Goal: Use online tool/utility: Use online tool/utility

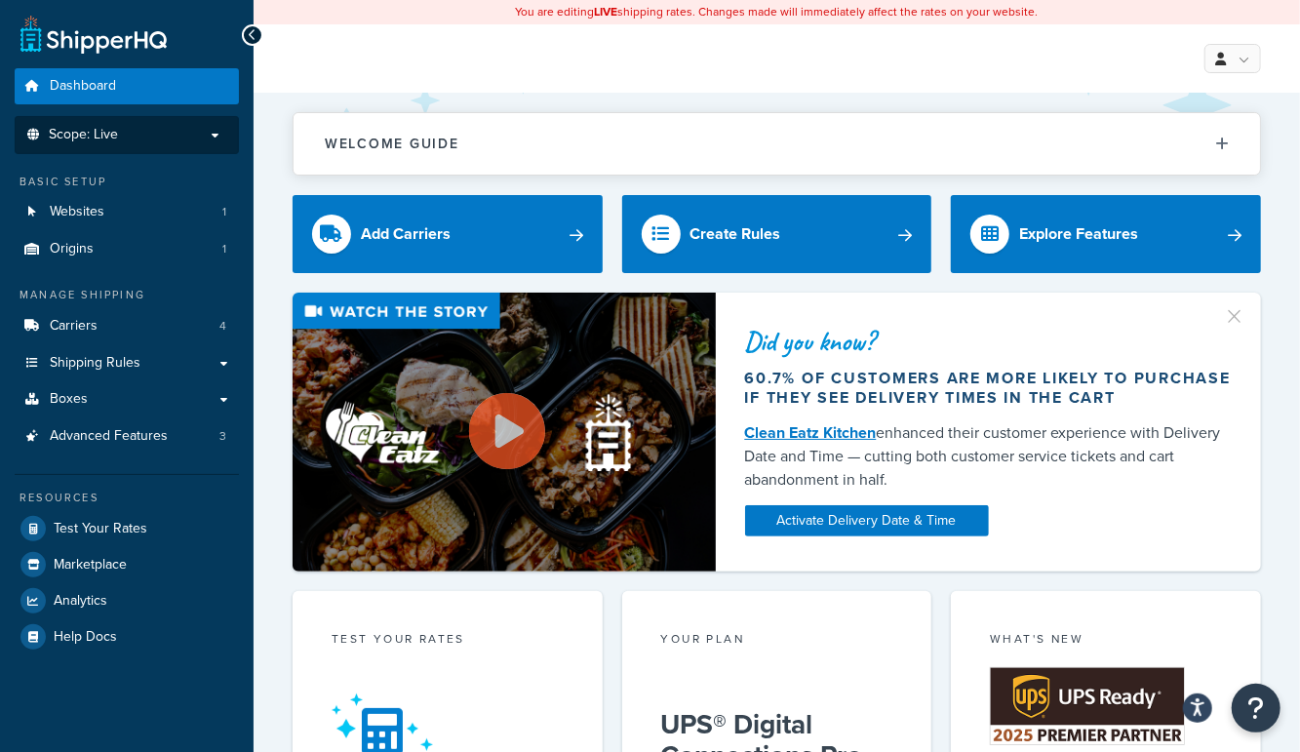
click at [98, 140] on span "Scope: Live" at bounding box center [83, 135] width 69 height 17
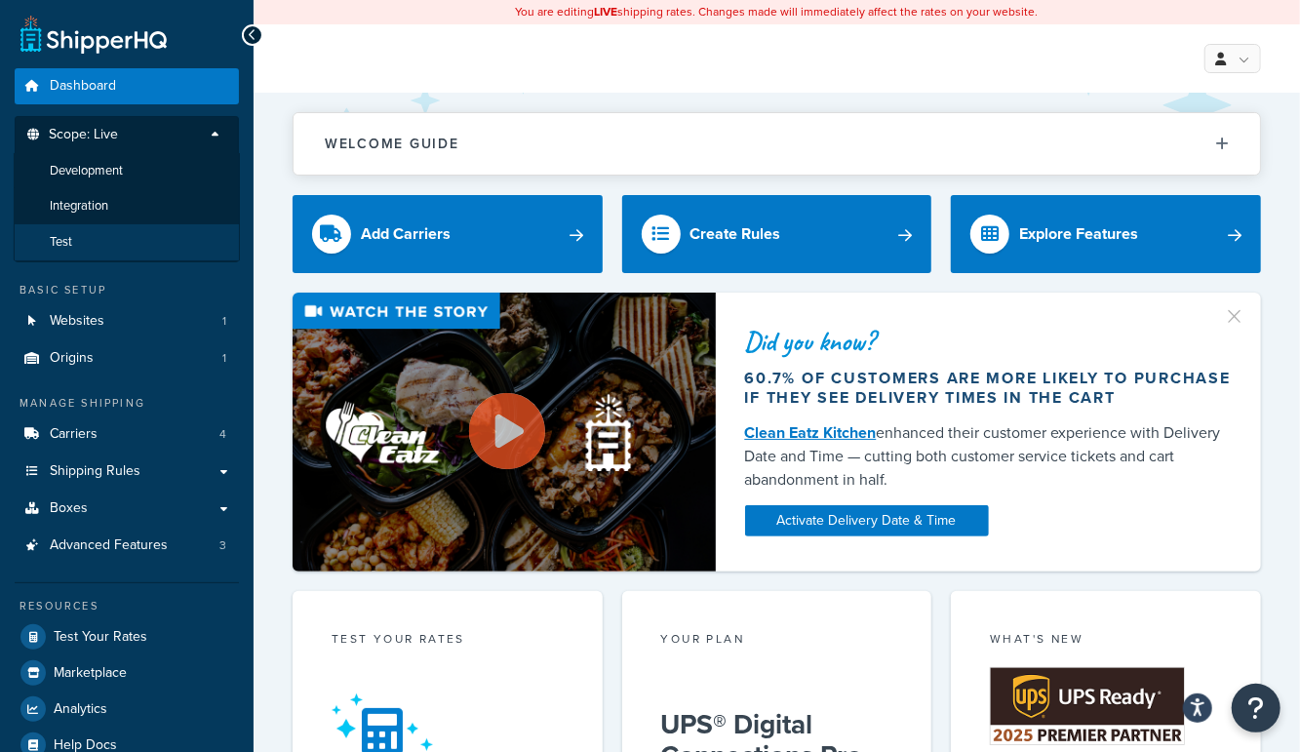
click at [87, 252] on li "Test" at bounding box center [127, 242] width 226 height 36
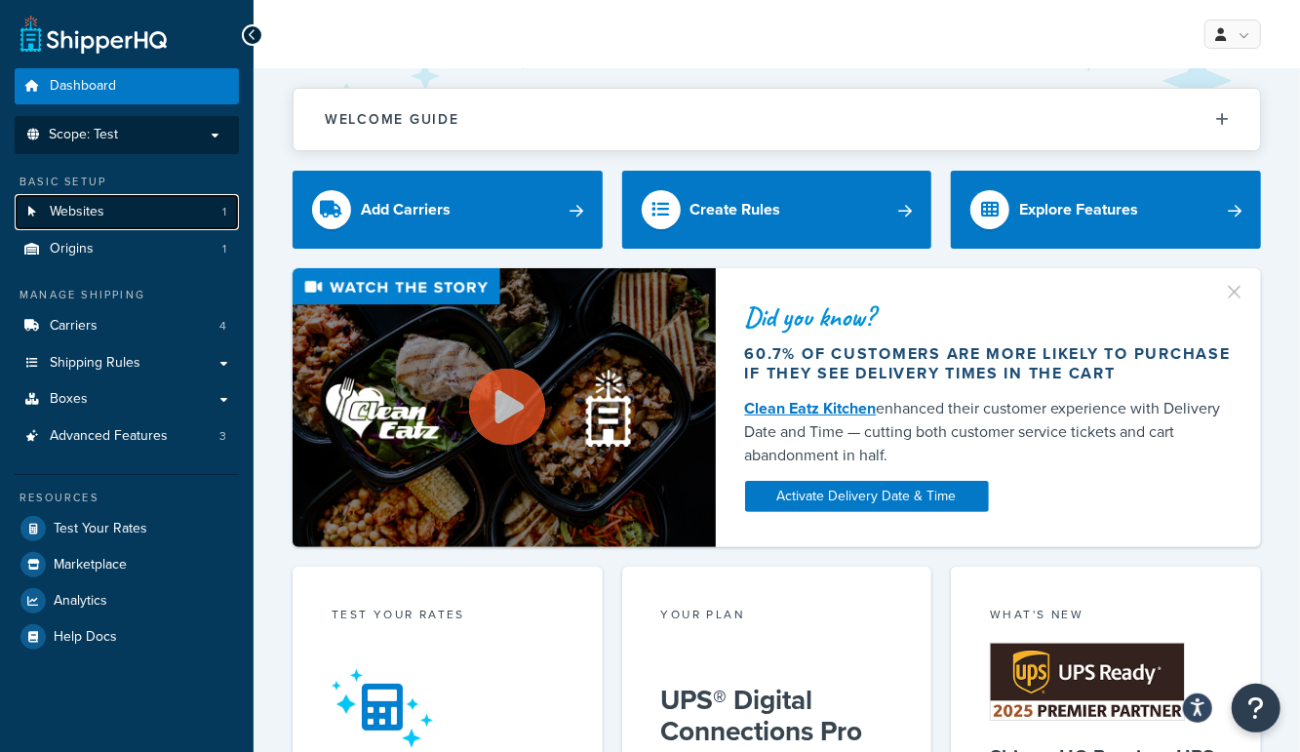
click at [73, 215] on span "Websites" at bounding box center [77, 212] width 55 height 17
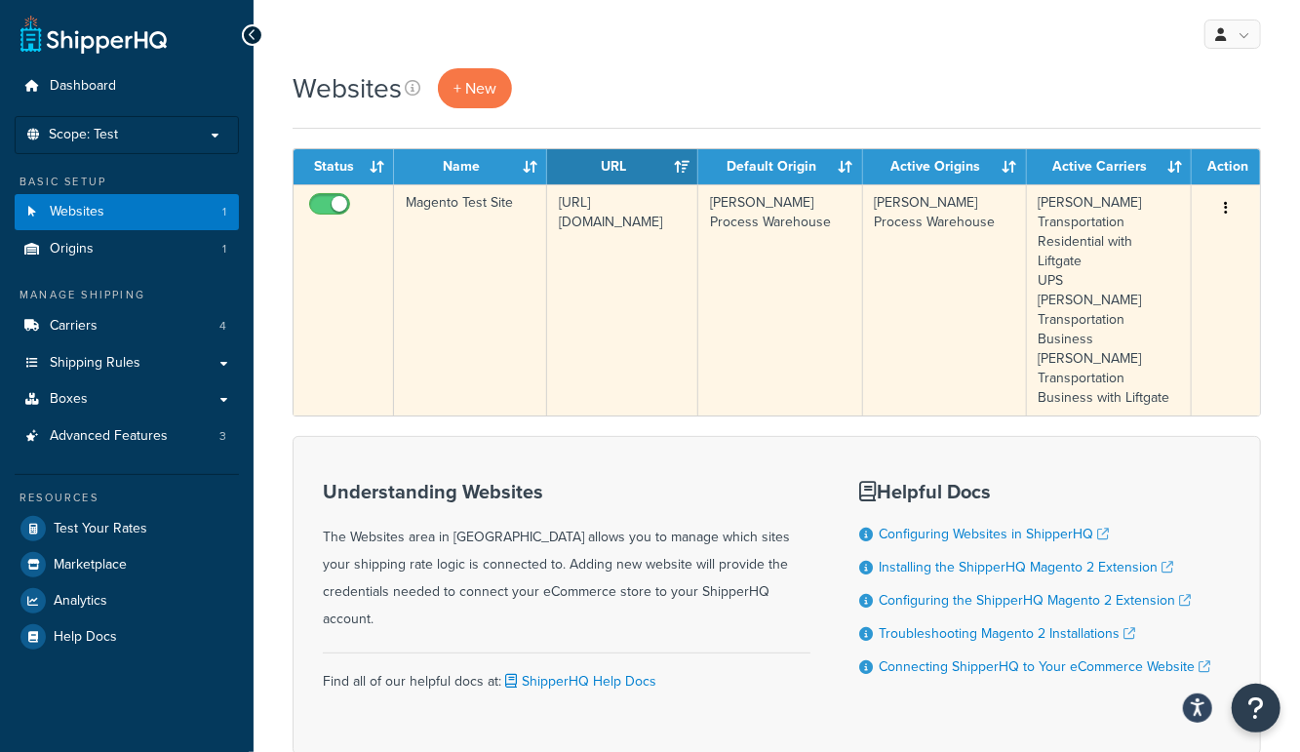
click at [506, 285] on td "Magento Test Site" at bounding box center [470, 299] width 153 height 231
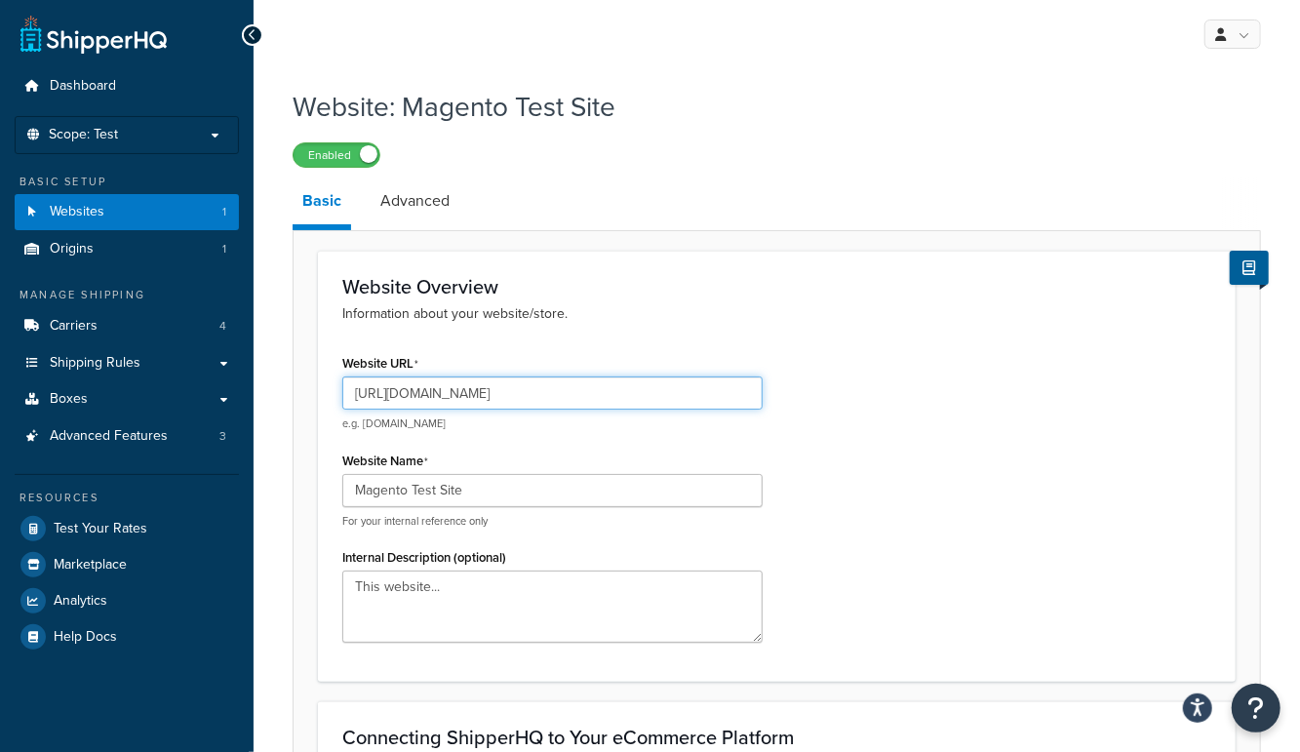
click at [480, 393] on input "[URL][DOMAIN_NAME]" at bounding box center [552, 393] width 420 height 33
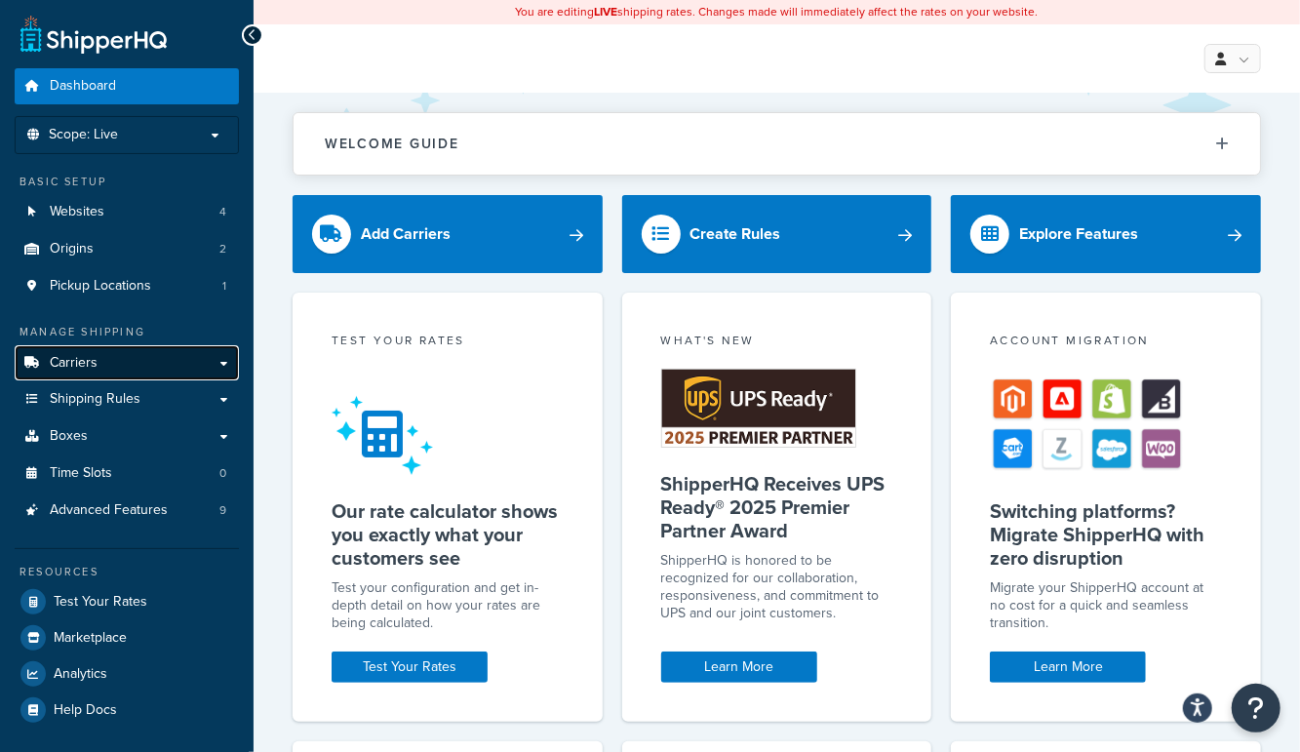
click at [73, 365] on span "Carriers" at bounding box center [74, 363] width 48 height 17
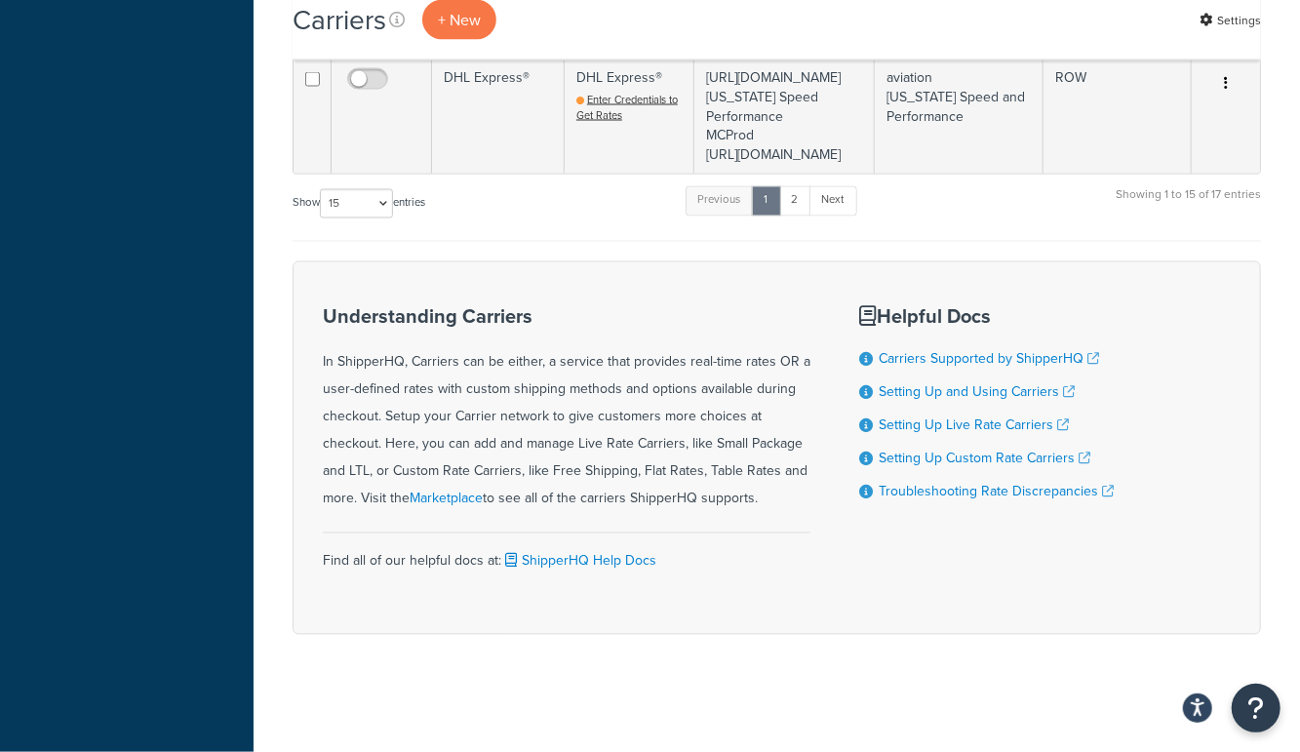
scroll to position [2249, 0]
click at [351, 219] on select "10 15 25 50 100" at bounding box center [356, 203] width 73 height 29
select select "100"
click at [322, 219] on select "10 15 25 50 100" at bounding box center [356, 203] width 73 height 29
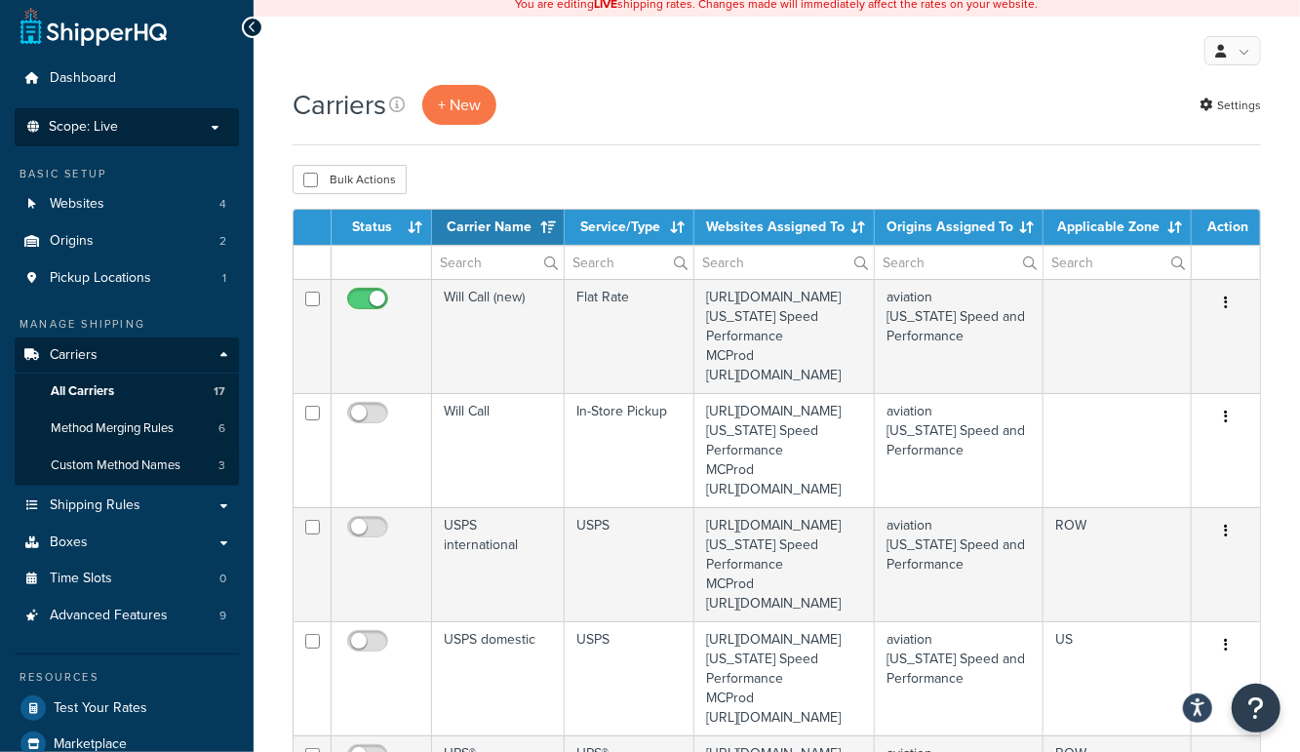
scroll to position [0, 0]
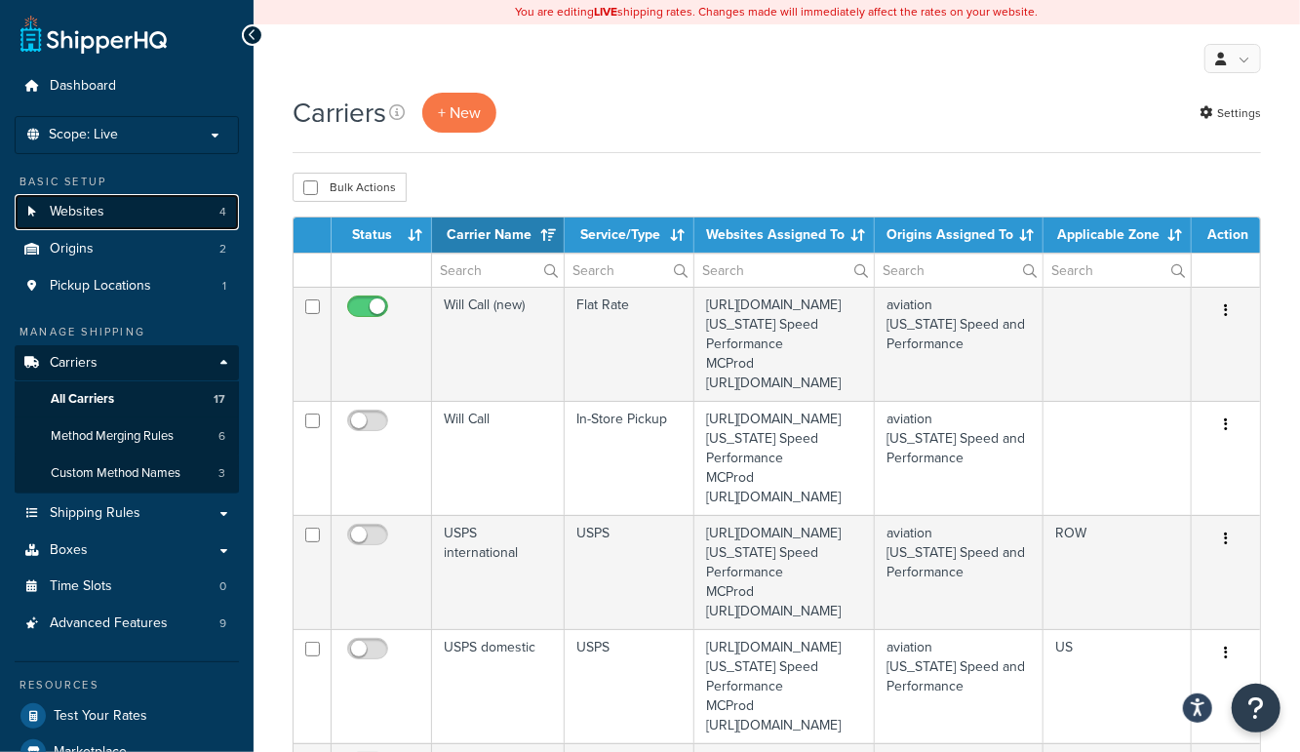
click at [83, 218] on span "Websites" at bounding box center [77, 212] width 55 height 17
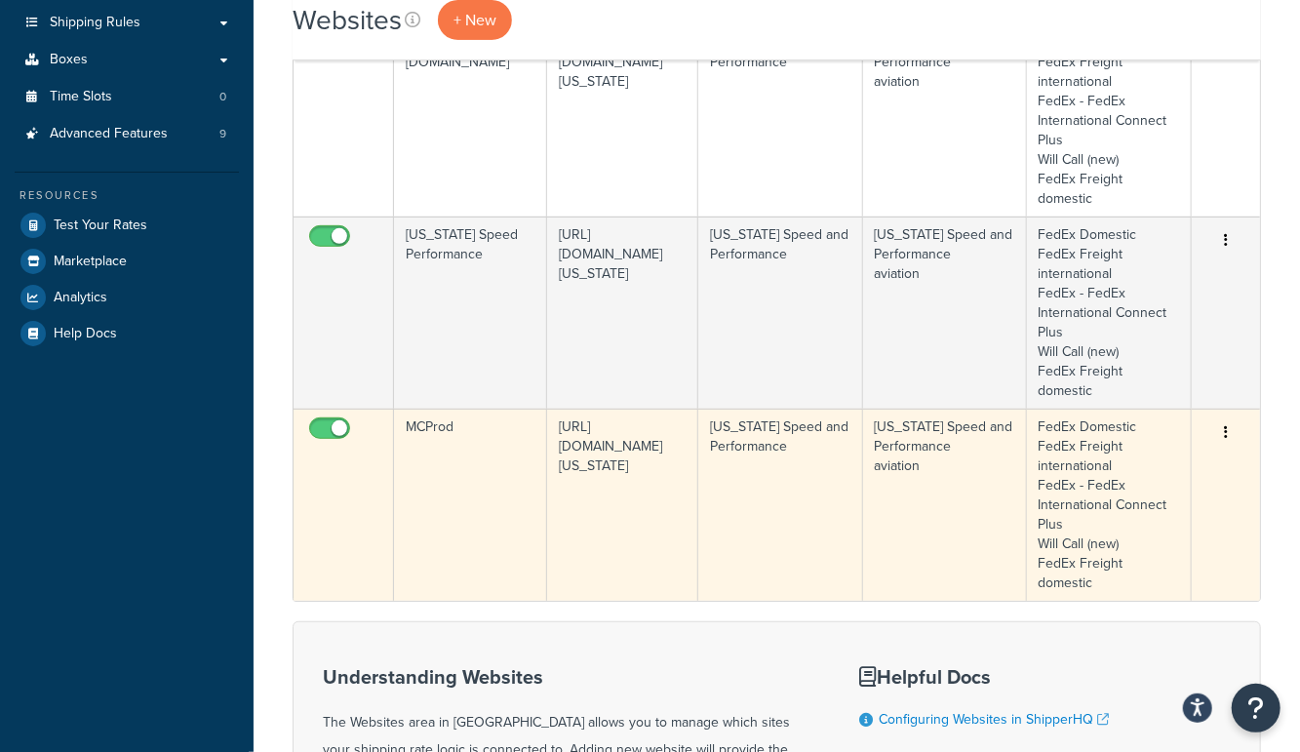
scroll to position [381, 0]
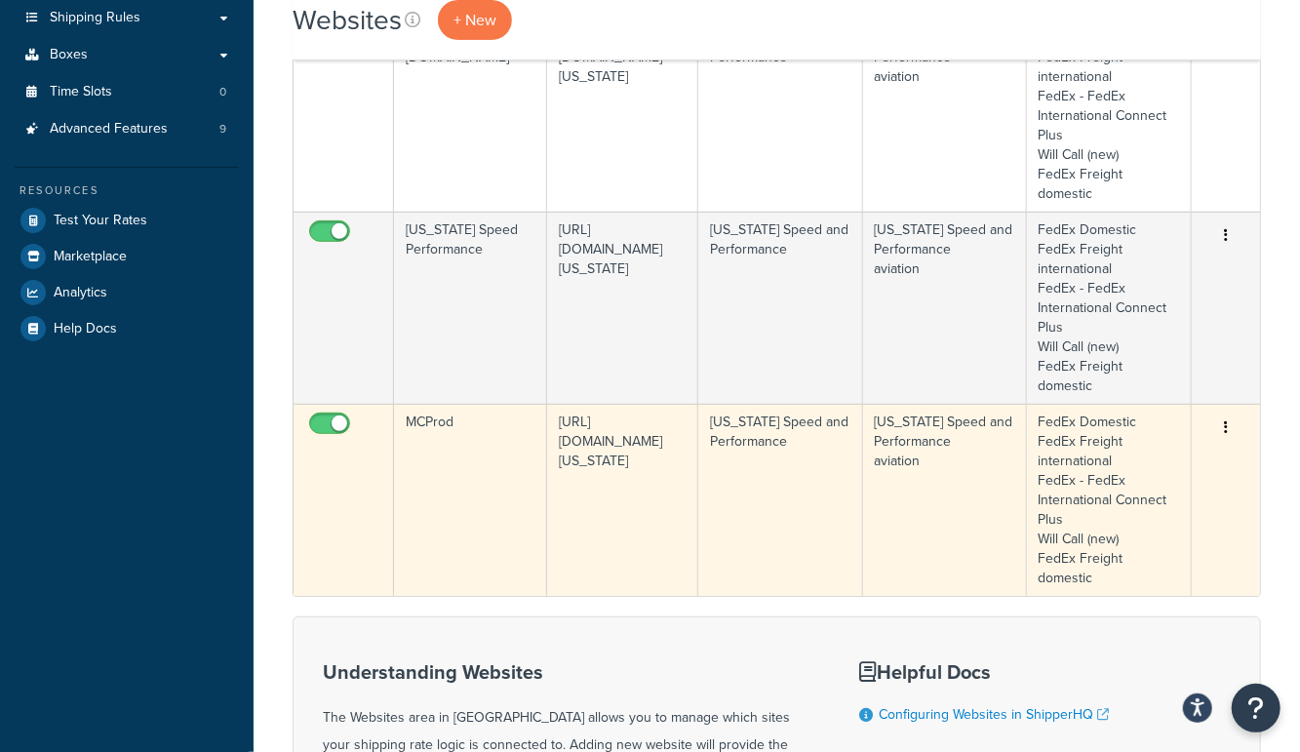
click at [459, 534] on td "MCProd" at bounding box center [470, 500] width 153 height 192
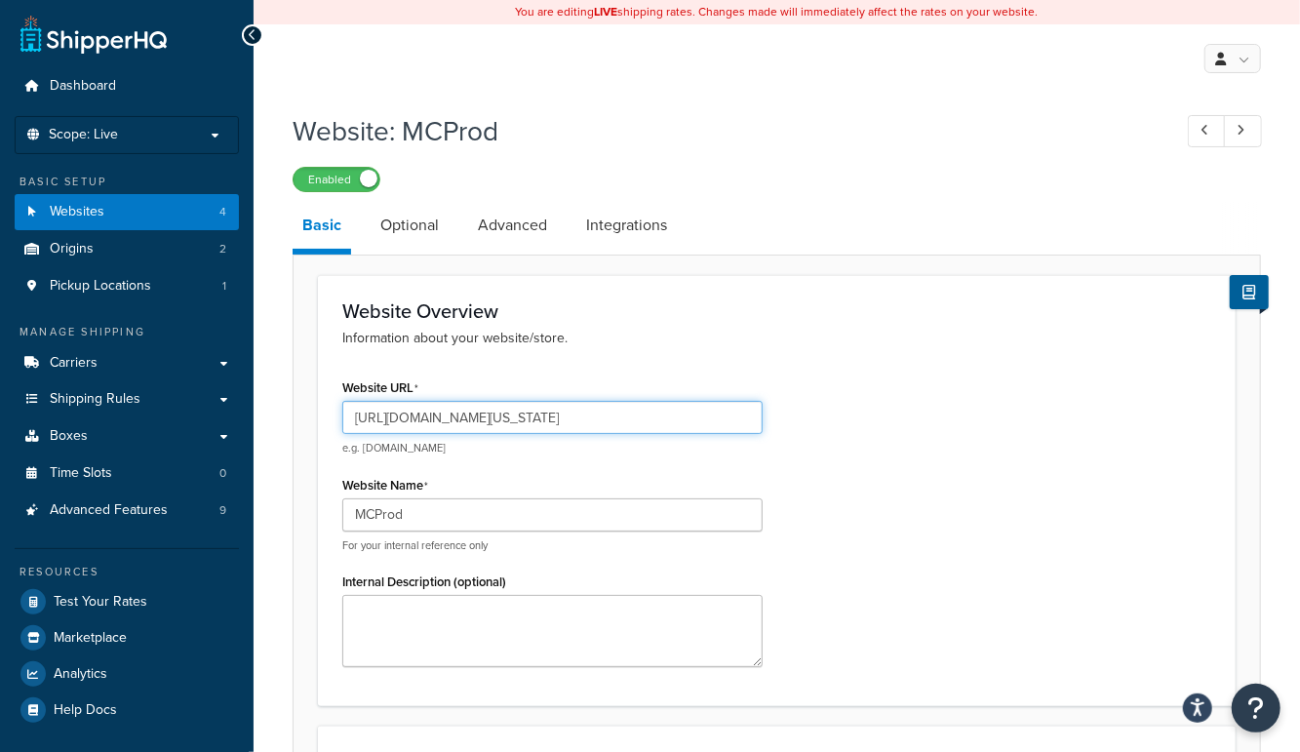
drag, startPoint x: 619, startPoint y: 411, endPoint x: 264, endPoint y: 402, distance: 355.2
click at [263, 402] on div "Website: MCProd Enabled Basic Optional Advanced Integrations Website Overview I…" at bounding box center [777, 727] width 1047 height 1251
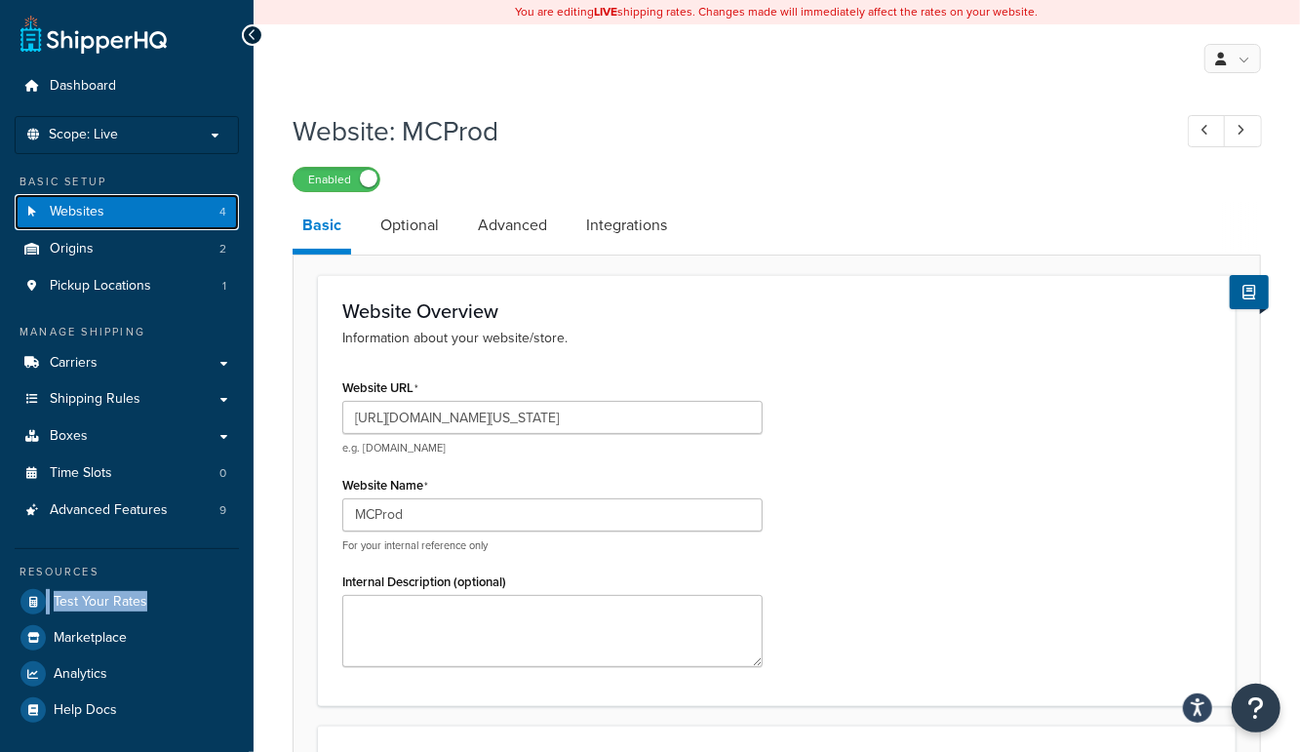
click at [203, 213] on link "Websites 4" at bounding box center [127, 212] width 224 height 36
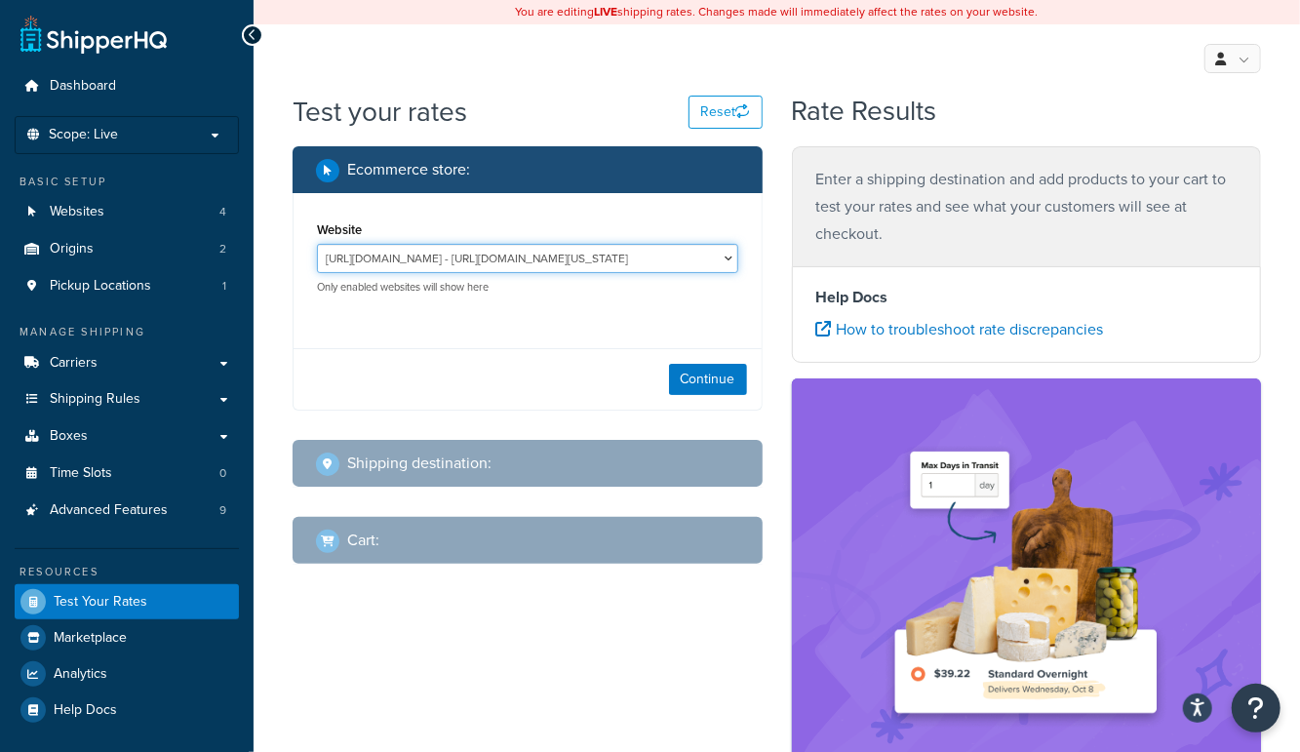
click at [419, 259] on select "http://mcstaging2.rcimetalworks.com/ - https://mcstaging2.texas-speed.com/check…" at bounding box center [527, 258] width 421 height 29
select select "bd4750d74578c5f06571c96295b2fae1"
click at [317, 244] on select "http://mcstaging2.rcimetalworks.com/ - https://mcstaging2.texas-speed.com/check…" at bounding box center [527, 258] width 421 height 29
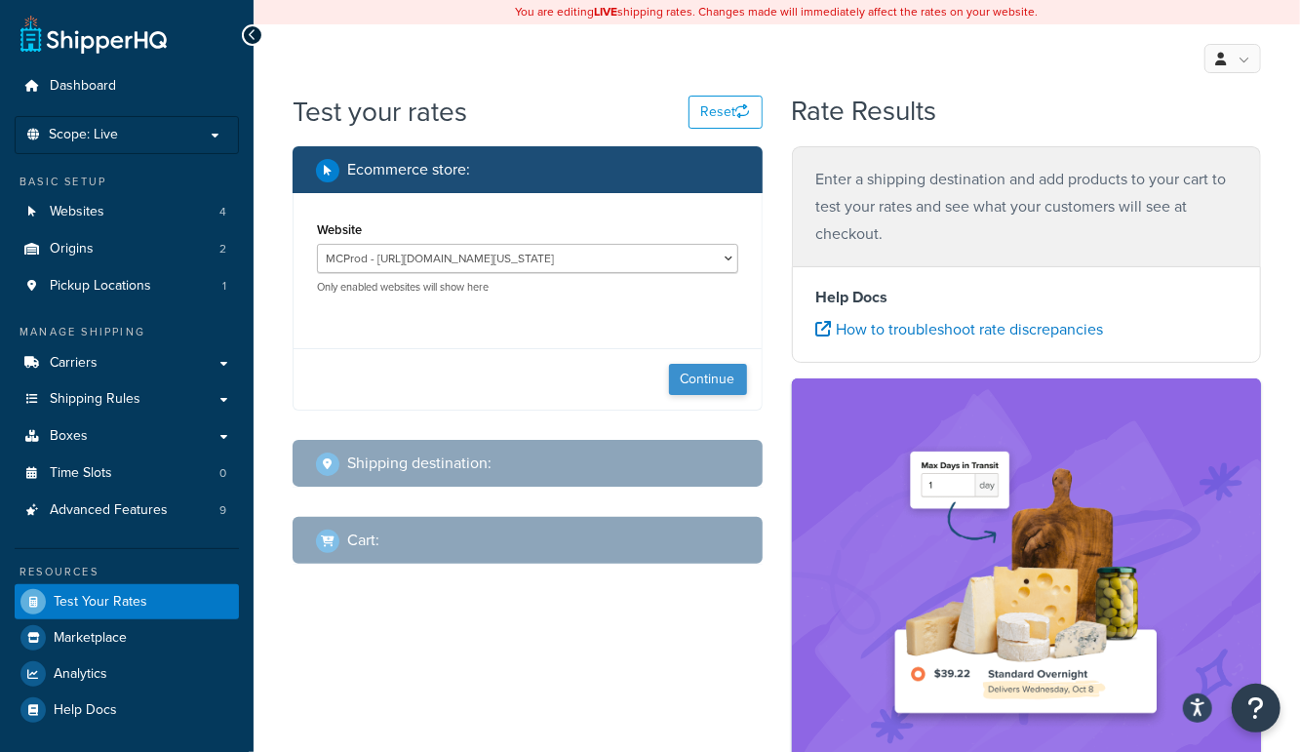
drag, startPoint x: 770, startPoint y: 382, endPoint x: 678, endPoint y: 390, distance: 92.0
click at [769, 382] on div "Ecommerce store : Website http://mcstaging2.rcimetalworks.com/ - https://mcstag…" at bounding box center [527, 369] width 499 height 447
click at [680, 390] on button "Continue" at bounding box center [708, 379] width 78 height 31
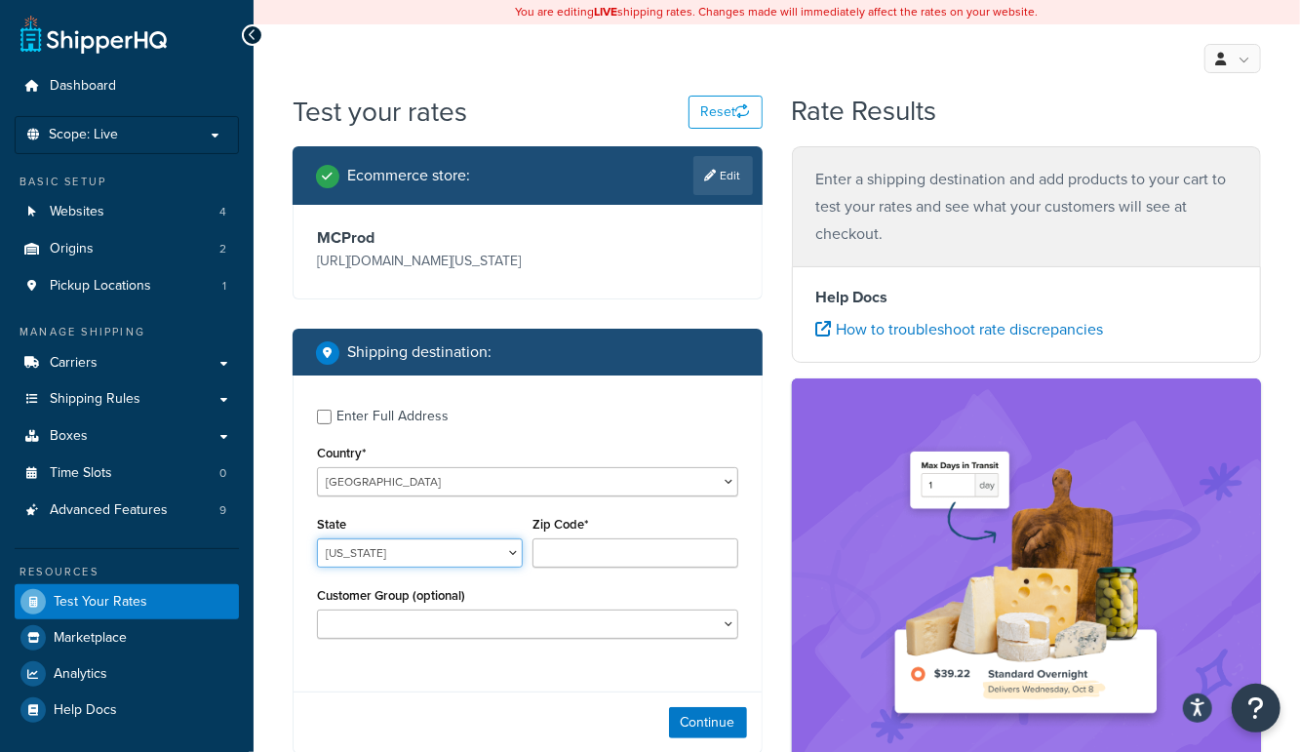
click at [393, 554] on select "Alabama Alaska American Samoa Arizona Arkansas Armed Forces Americas Armed Forc…" at bounding box center [420, 552] width 206 height 29
select select "CO"
click at [317, 539] on select "Alabama Alaska American Samoa Arizona Arkansas Armed Forces Americas Armed Forc…" at bounding box center [420, 552] width 206 height 29
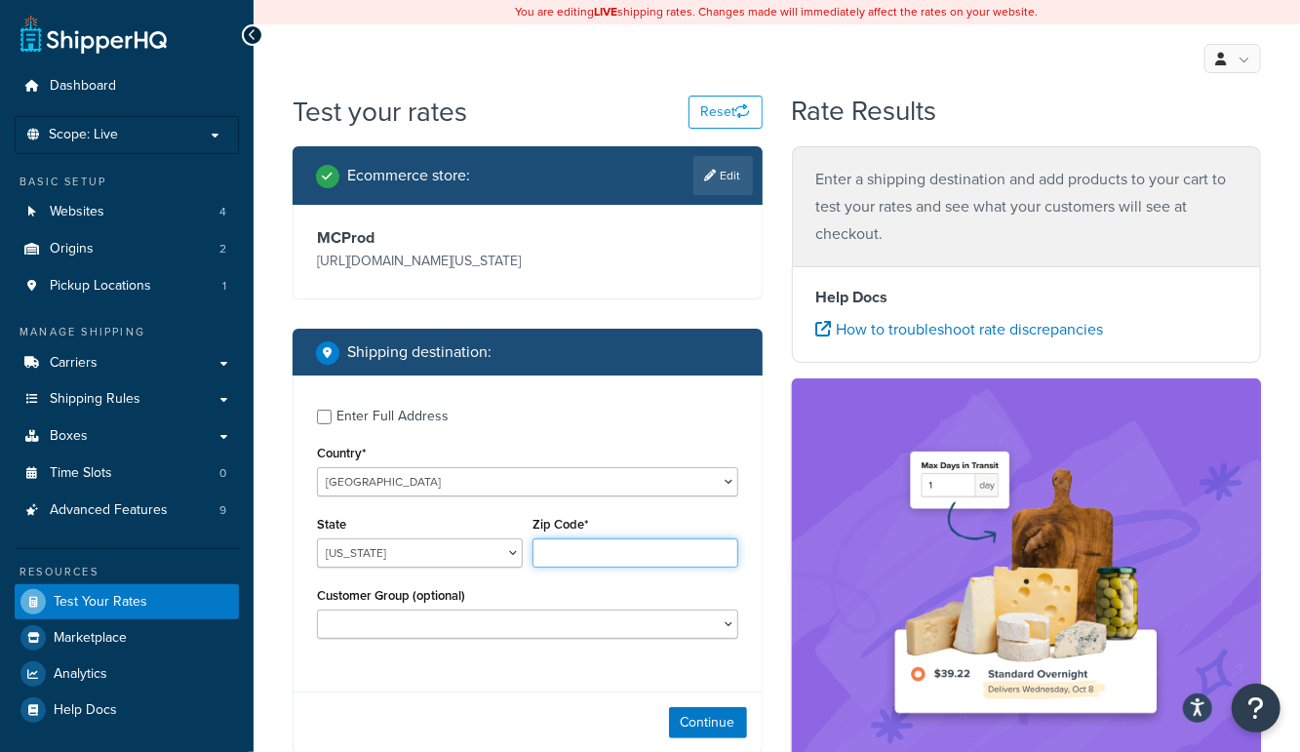
click at [602, 554] on input "Zip Code*" at bounding box center [636, 552] width 206 height 29
type input "80903"
drag, startPoint x: 707, startPoint y: 722, endPoint x: 695, endPoint y: 721, distance: 12.7
click at [702, 722] on button "Continue" at bounding box center [708, 722] width 78 height 31
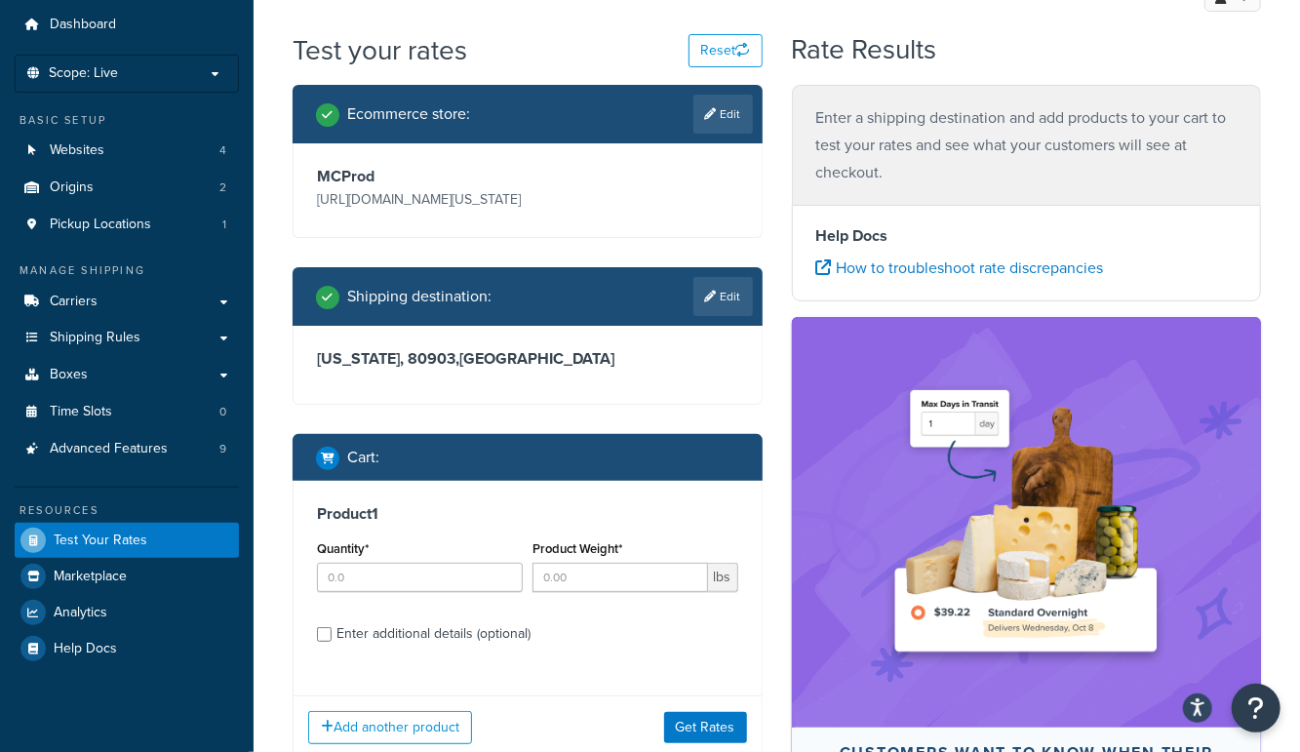
scroll to position [76, 0]
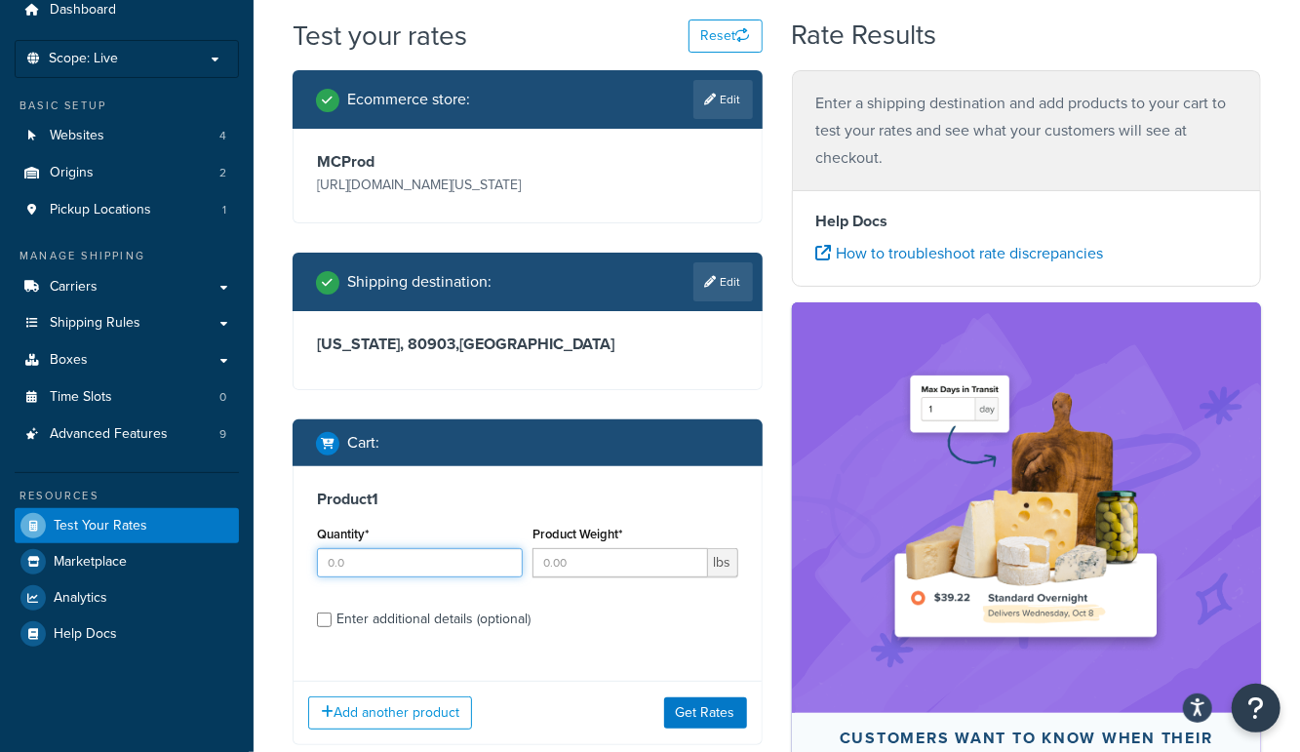
click at [358, 555] on input "Quantity*" at bounding box center [420, 562] width 206 height 29
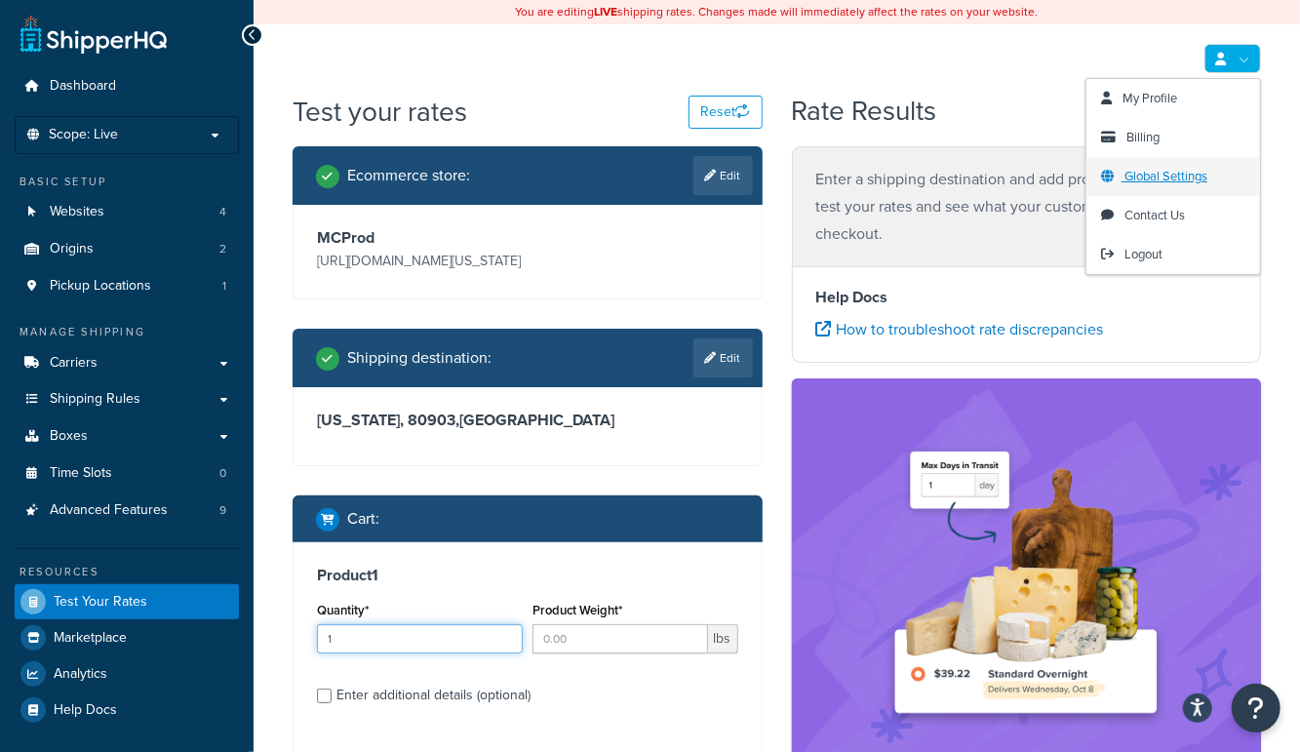
type input "1"
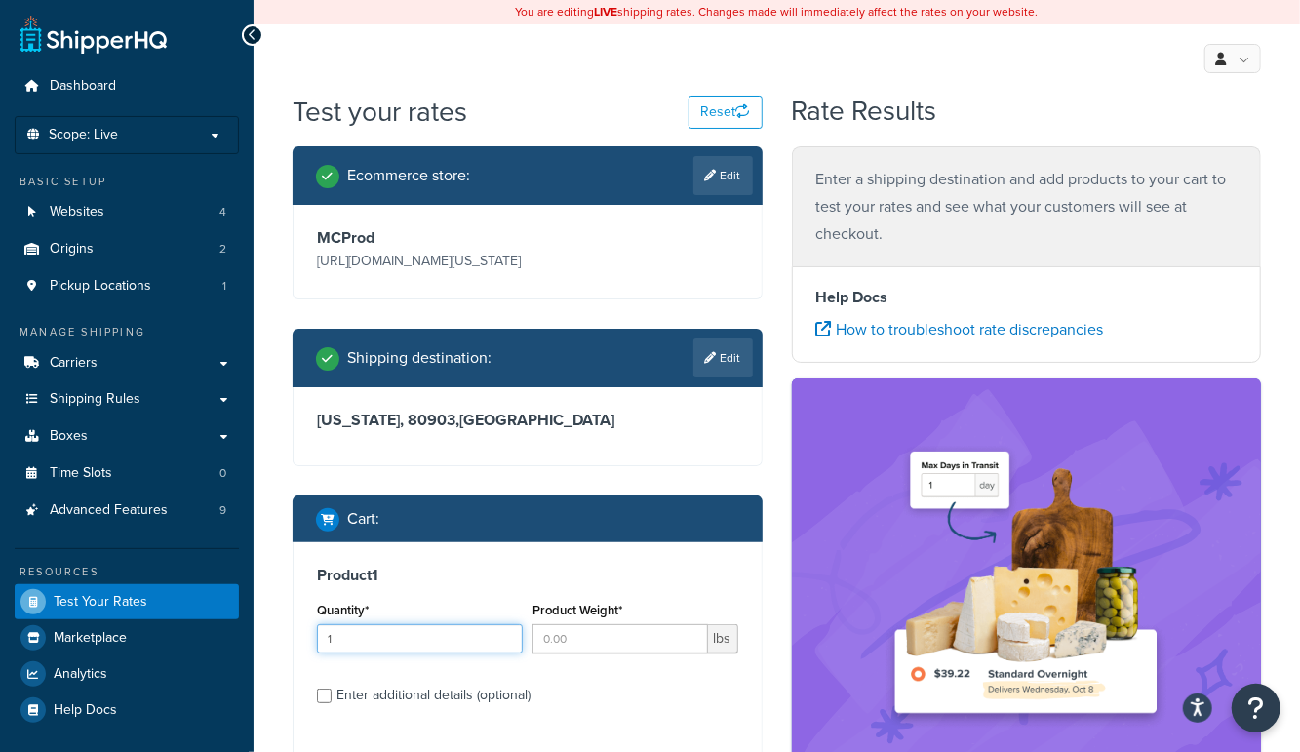
click at [419, 638] on input "1" at bounding box center [420, 638] width 206 height 29
type input "20"
drag, startPoint x: 477, startPoint y: 697, endPoint x: 528, endPoint y: 689, distance: 51.3
click at [478, 697] on div "Enter additional details (optional)" at bounding box center [434, 695] width 194 height 27
click at [495, 700] on div "Enter additional details (optional)" at bounding box center [434, 695] width 194 height 27
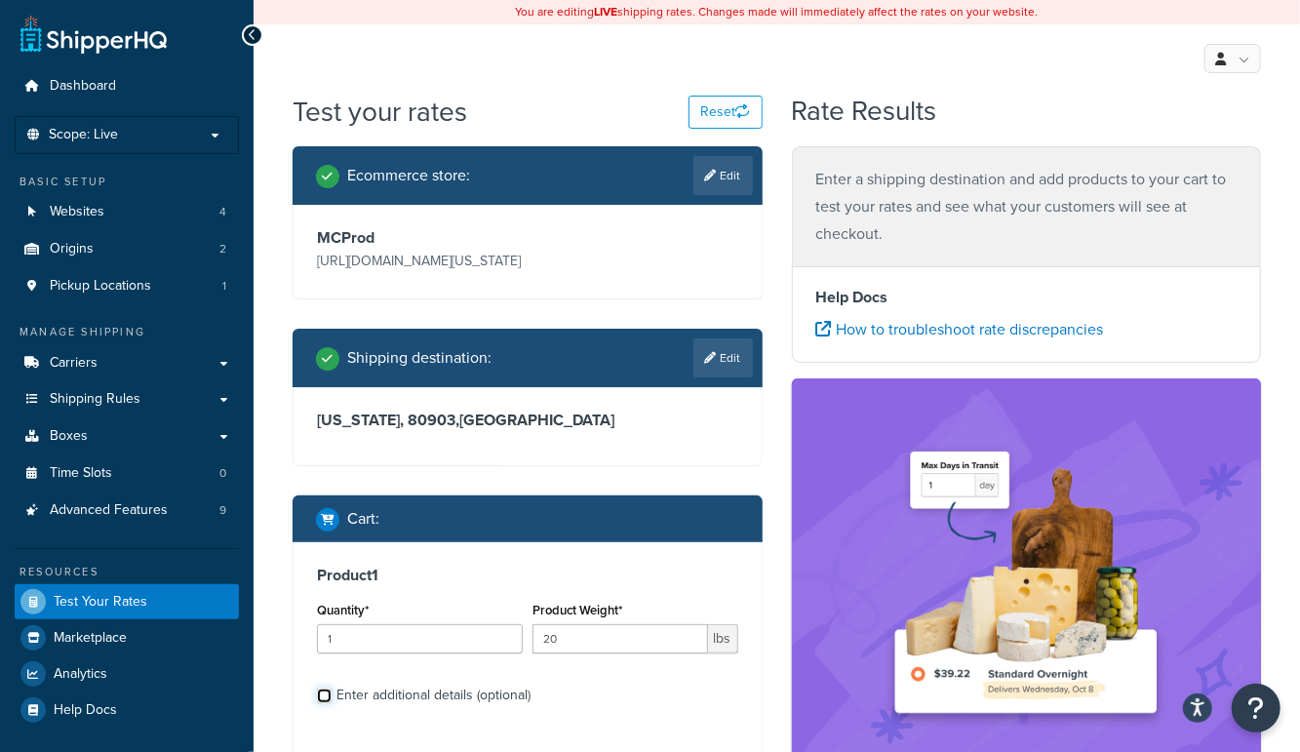
click at [332, 700] on input "Enter additional details (optional)" at bounding box center [324, 696] width 15 height 15
checkbox input "true"
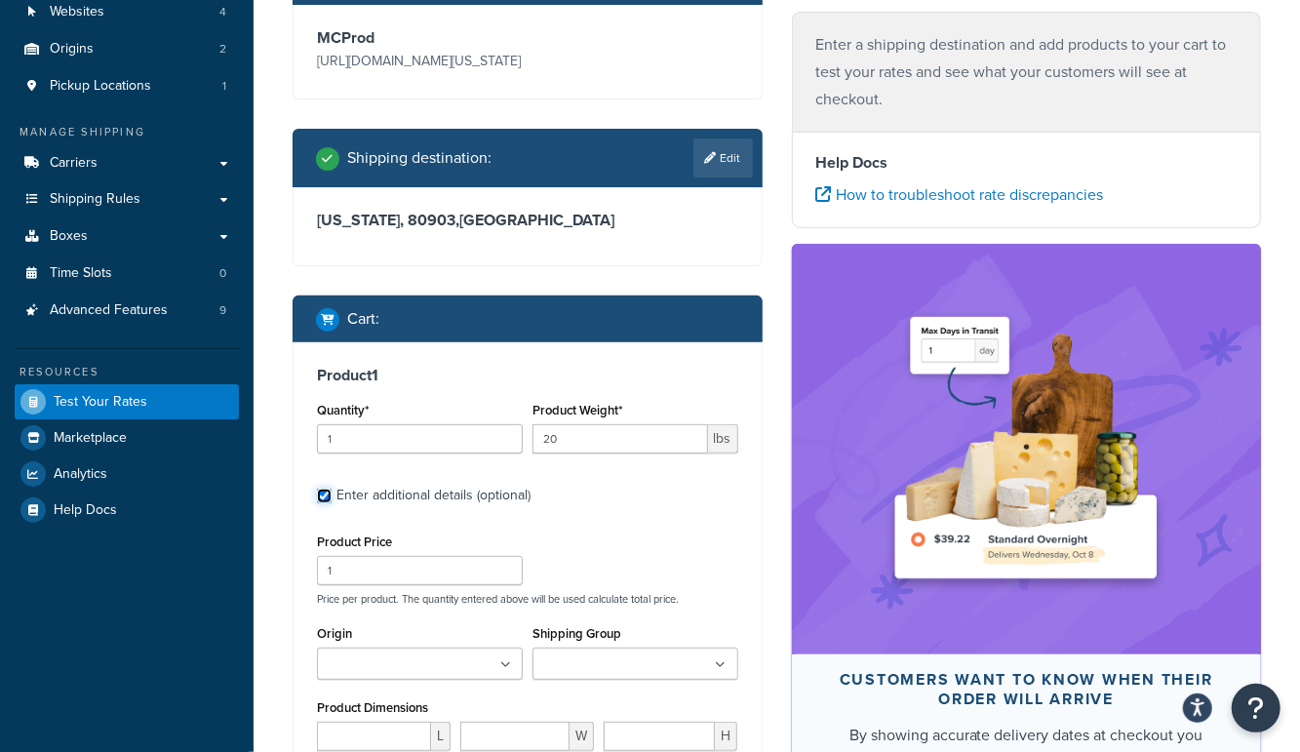
scroll to position [308, 0]
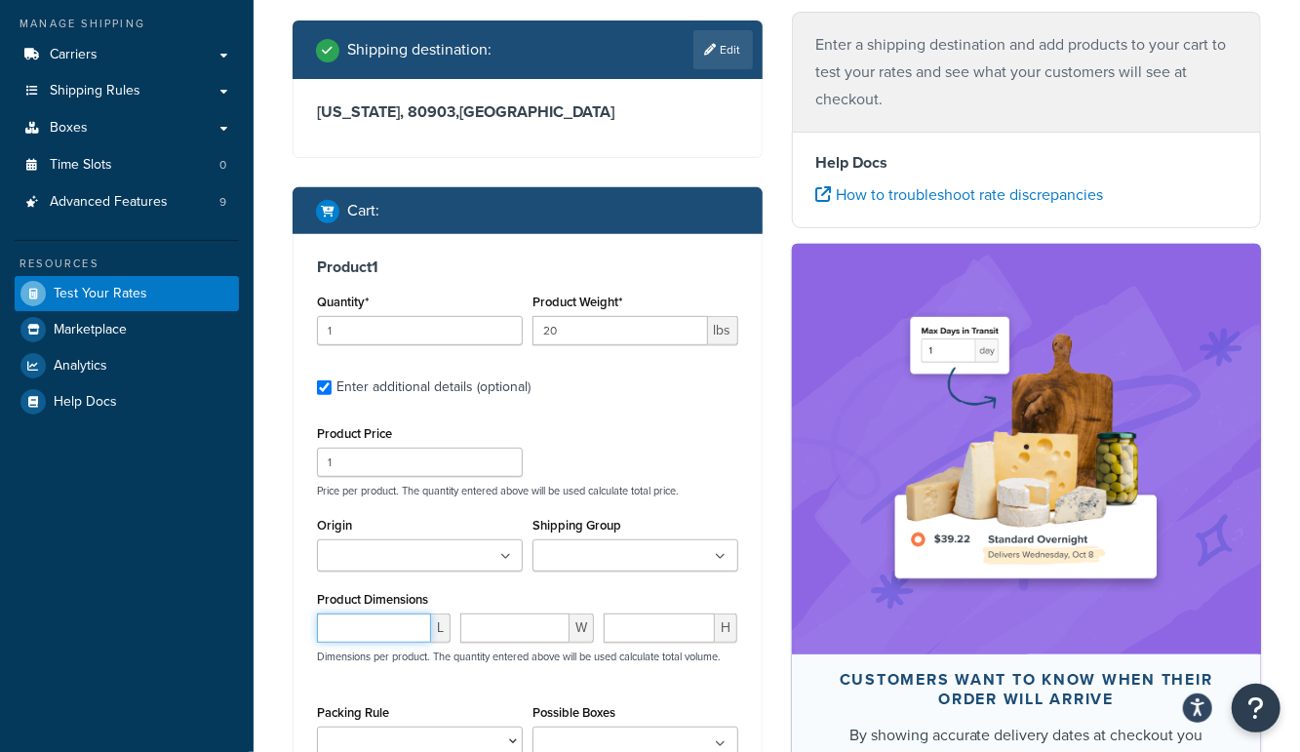
click at [352, 633] on input "number" at bounding box center [374, 628] width 114 height 29
type input "6"
click at [232, 637] on div "Dashboard Scope: Live Basic Setup Websites 4 Origins 2 Pickup Locations 1 Manag…" at bounding box center [127, 383] width 254 height 1382
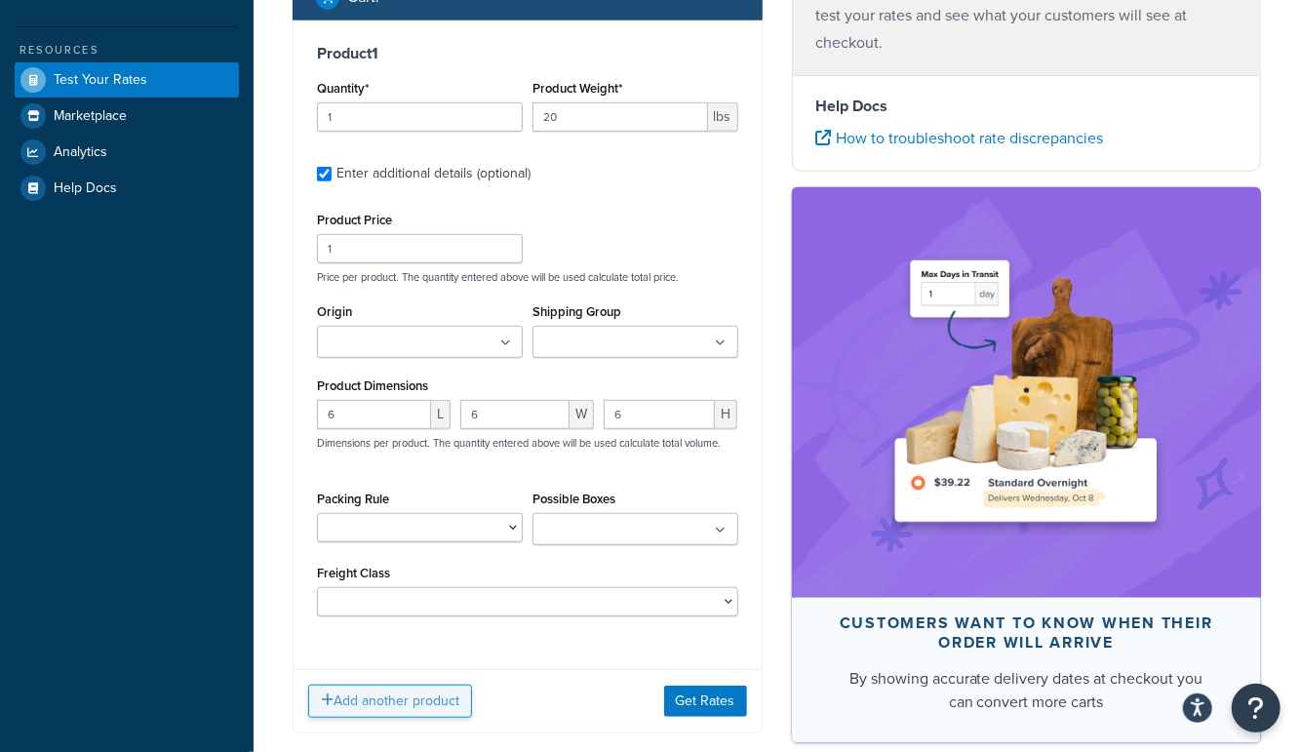
scroll to position [595, 0]
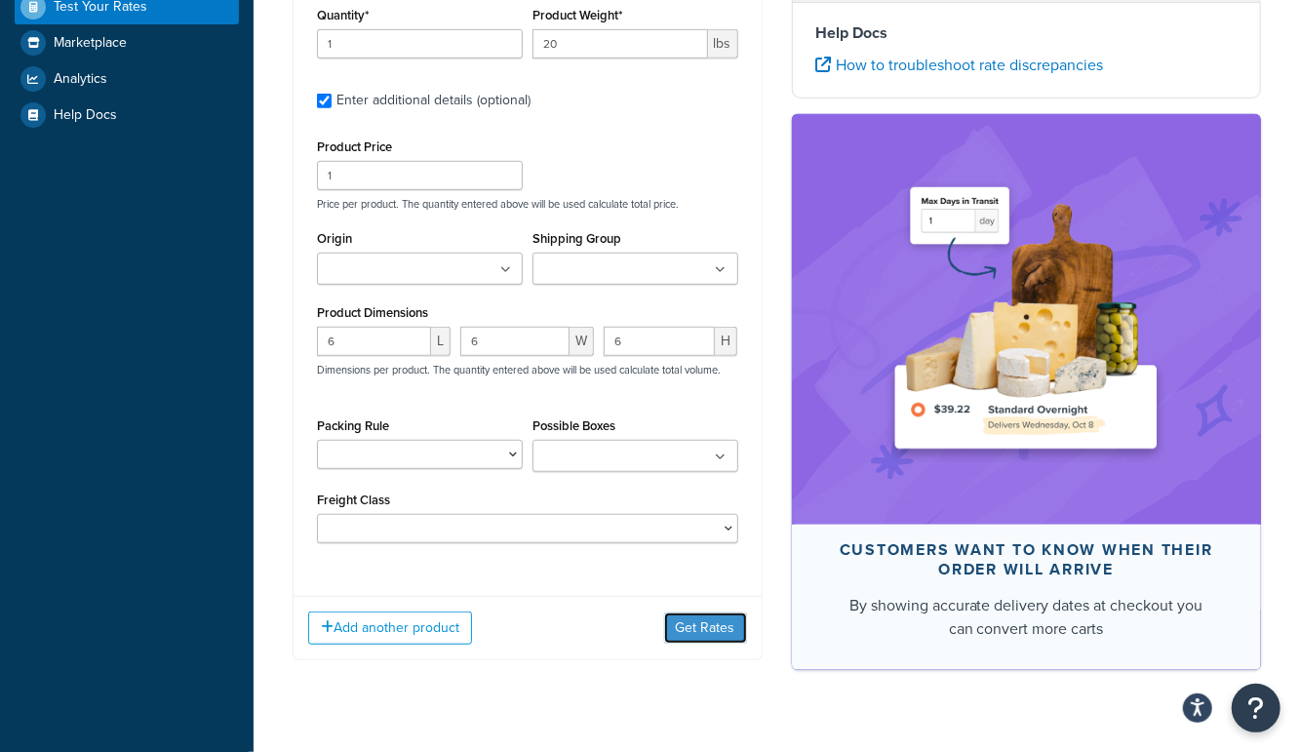
click at [718, 630] on button "Get Rates" at bounding box center [705, 628] width 83 height 31
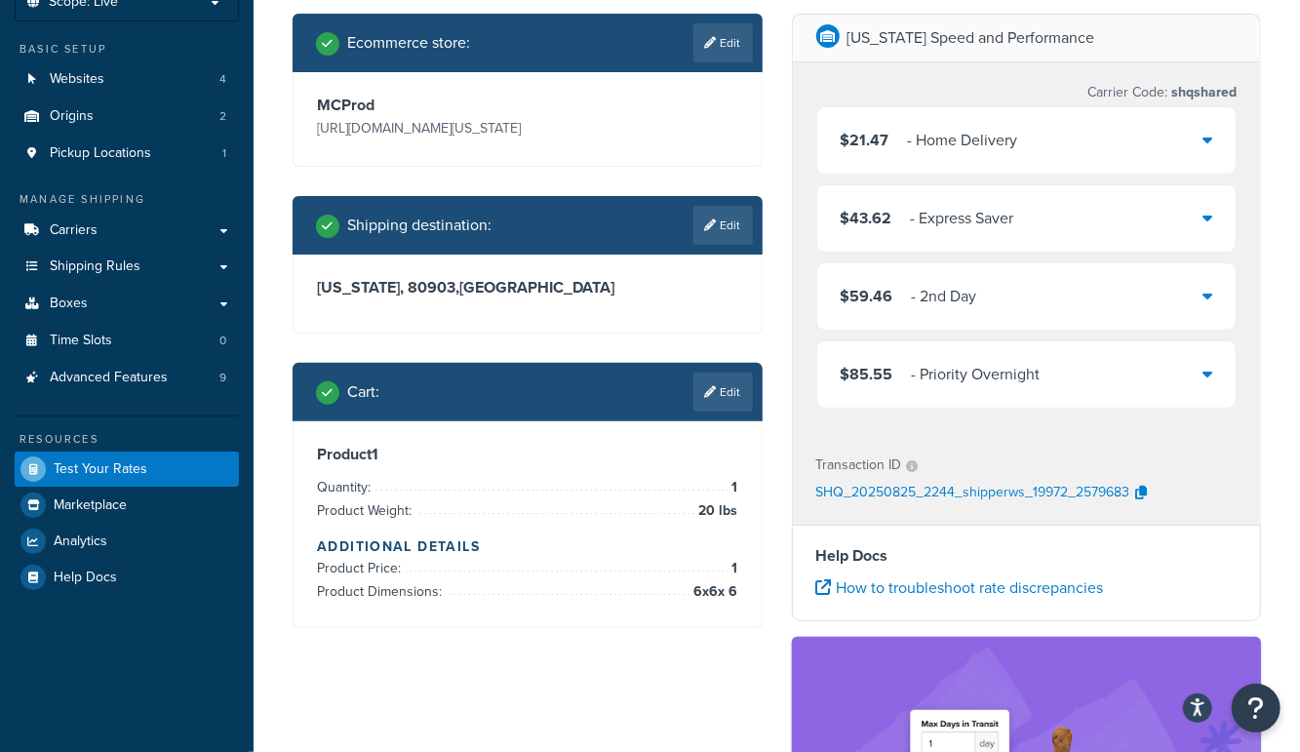
scroll to position [0, 0]
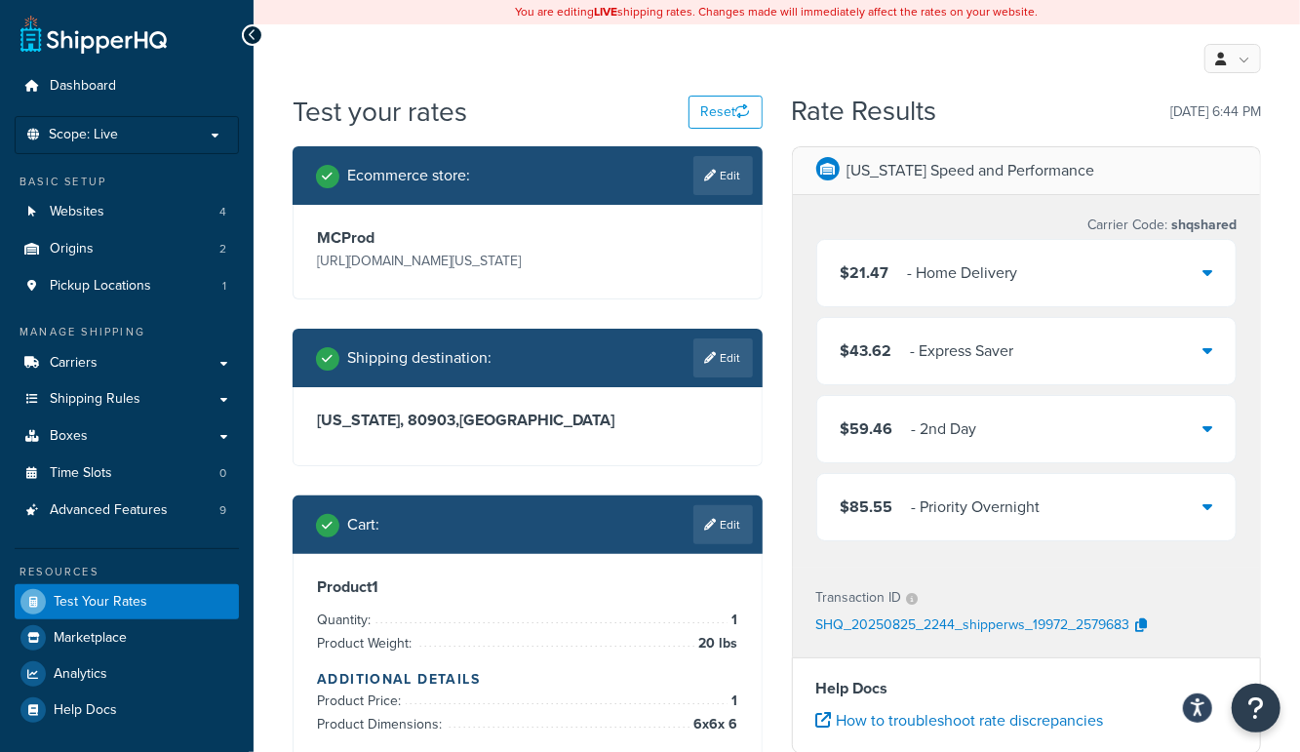
click at [932, 438] on div "- 2nd Day" at bounding box center [944, 429] width 65 height 27
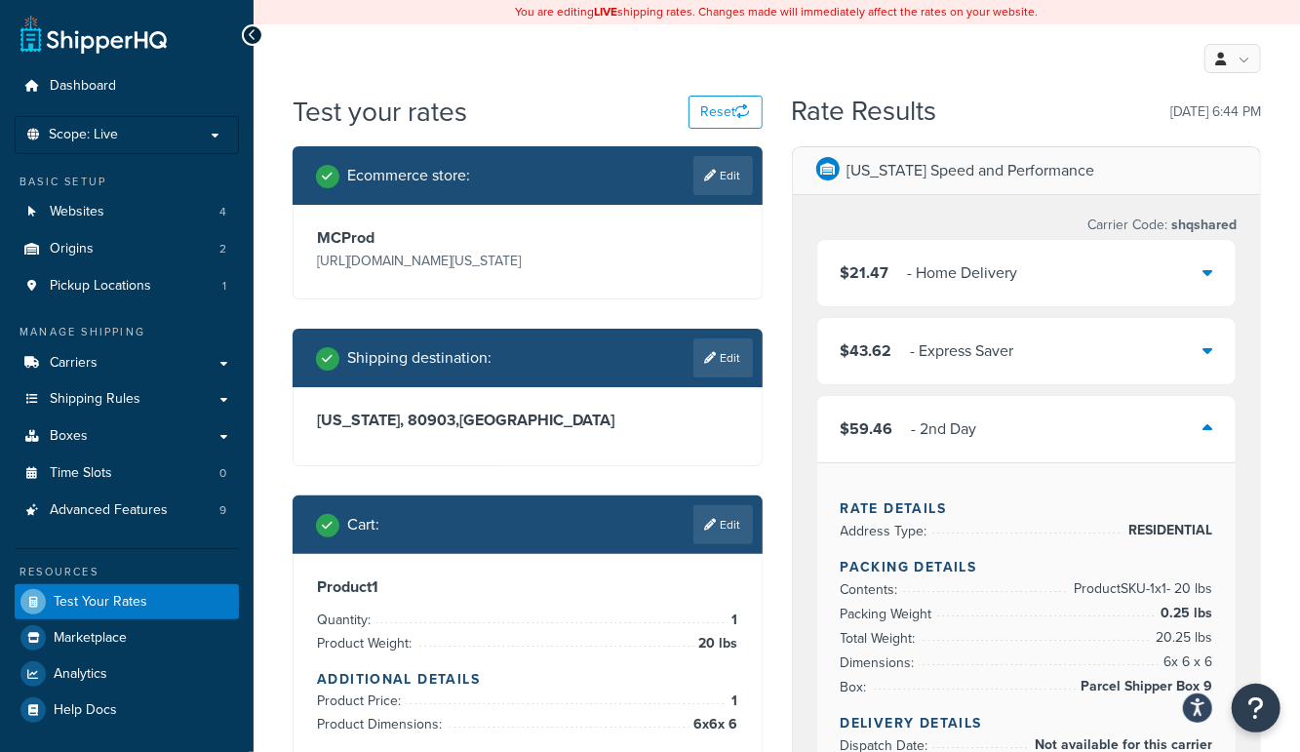
click at [899, 279] on div "$21.47 - Home Delivery" at bounding box center [930, 272] width 178 height 27
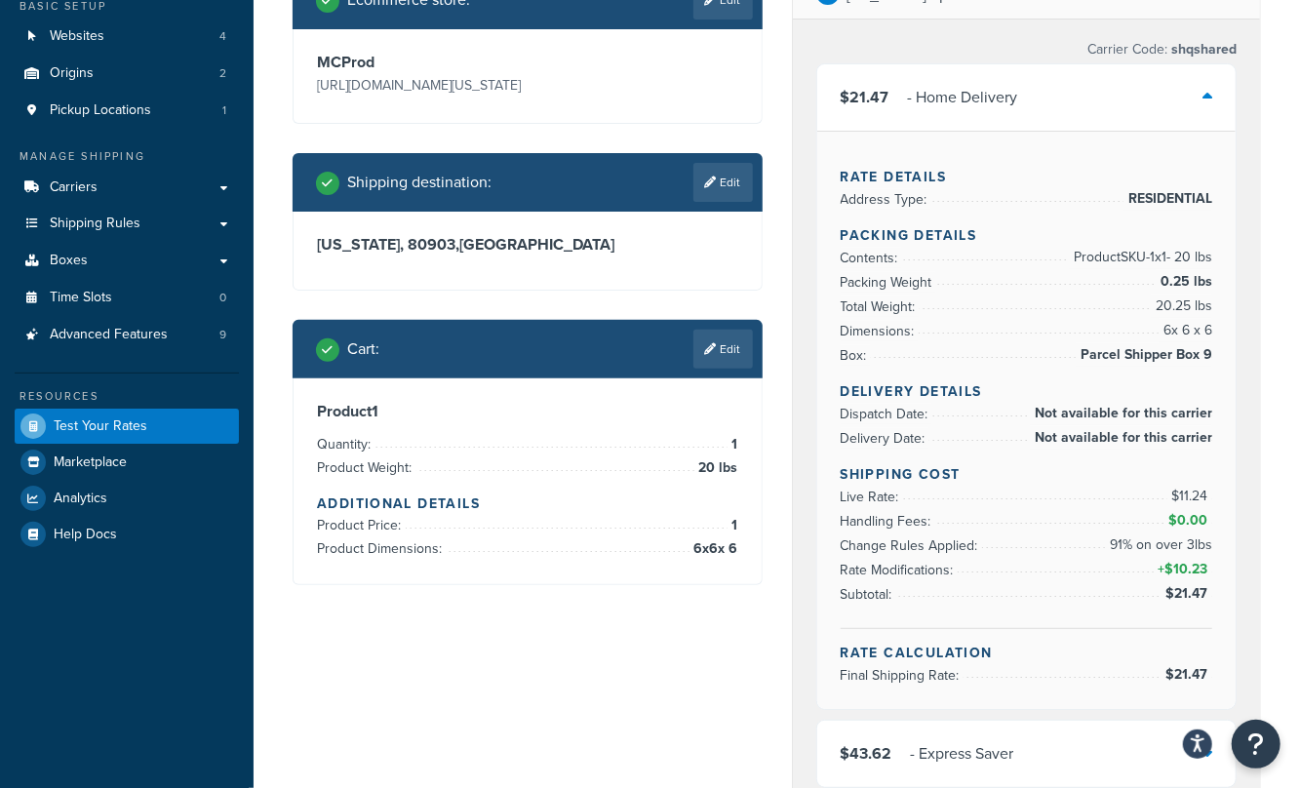
scroll to position [181, 0]
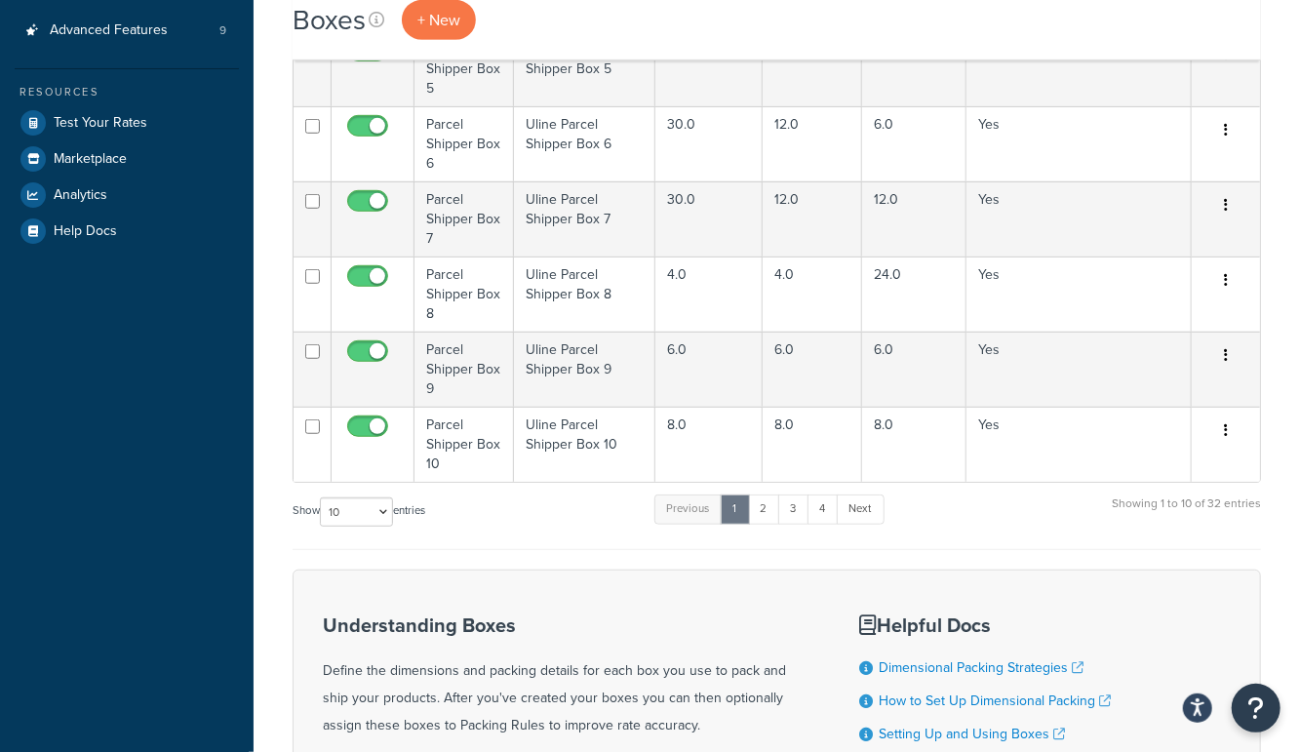
scroll to position [559, 0]
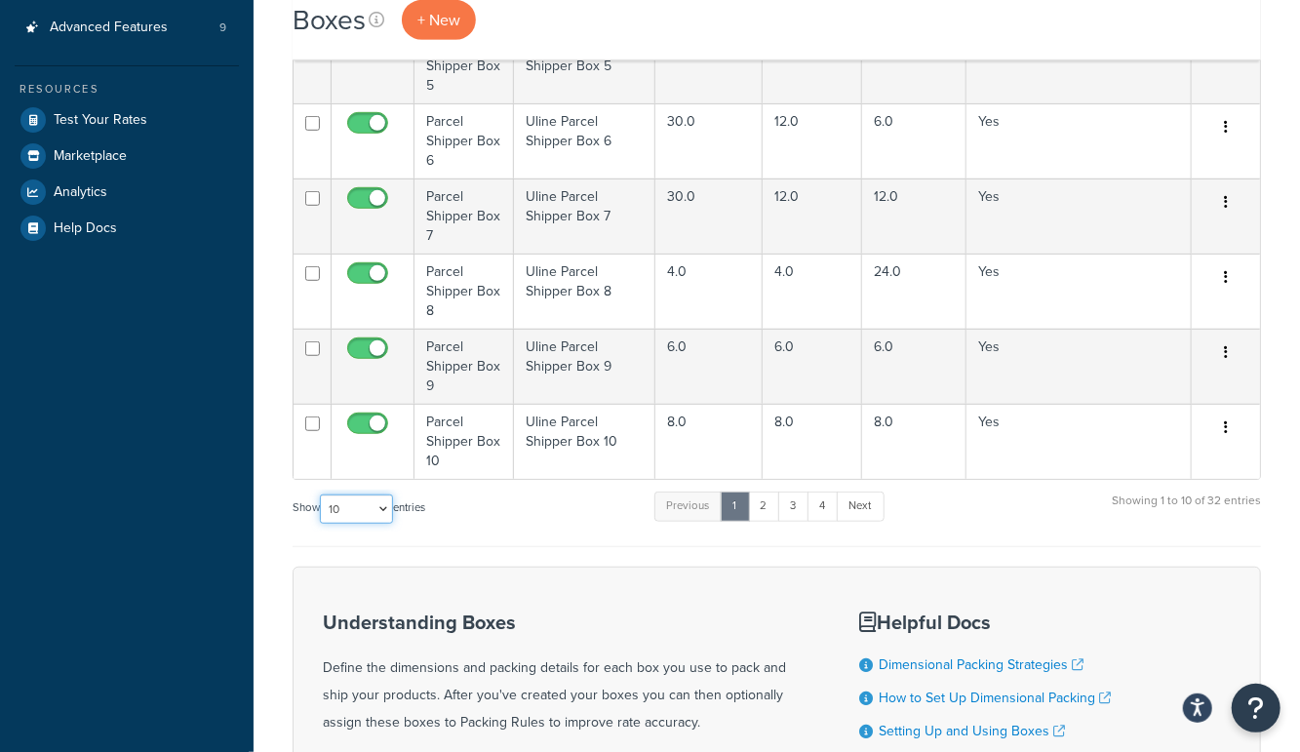
click at [353, 507] on select "10 15 25 50 100 1000" at bounding box center [356, 509] width 73 height 29
select select "100"
click at [322, 495] on select "10 15 25 50 100 1000" at bounding box center [356, 509] width 73 height 29
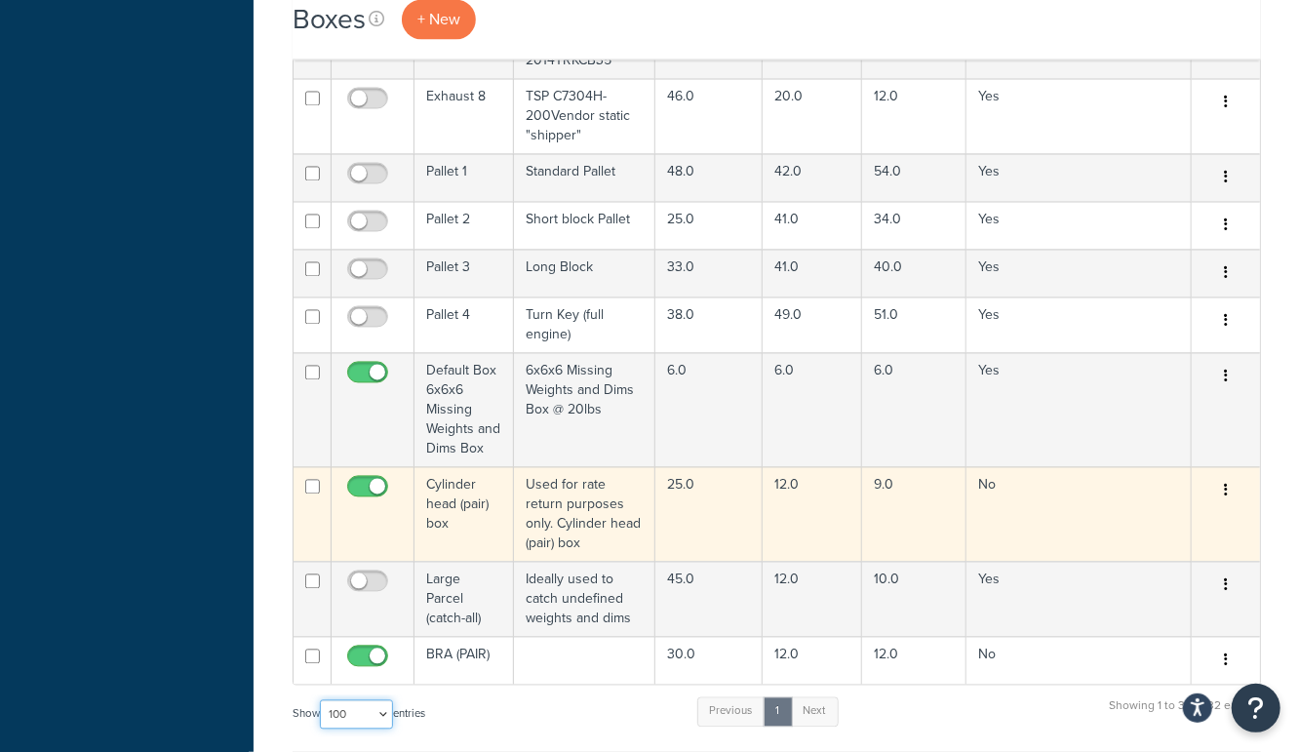
scroll to position [1947, 0]
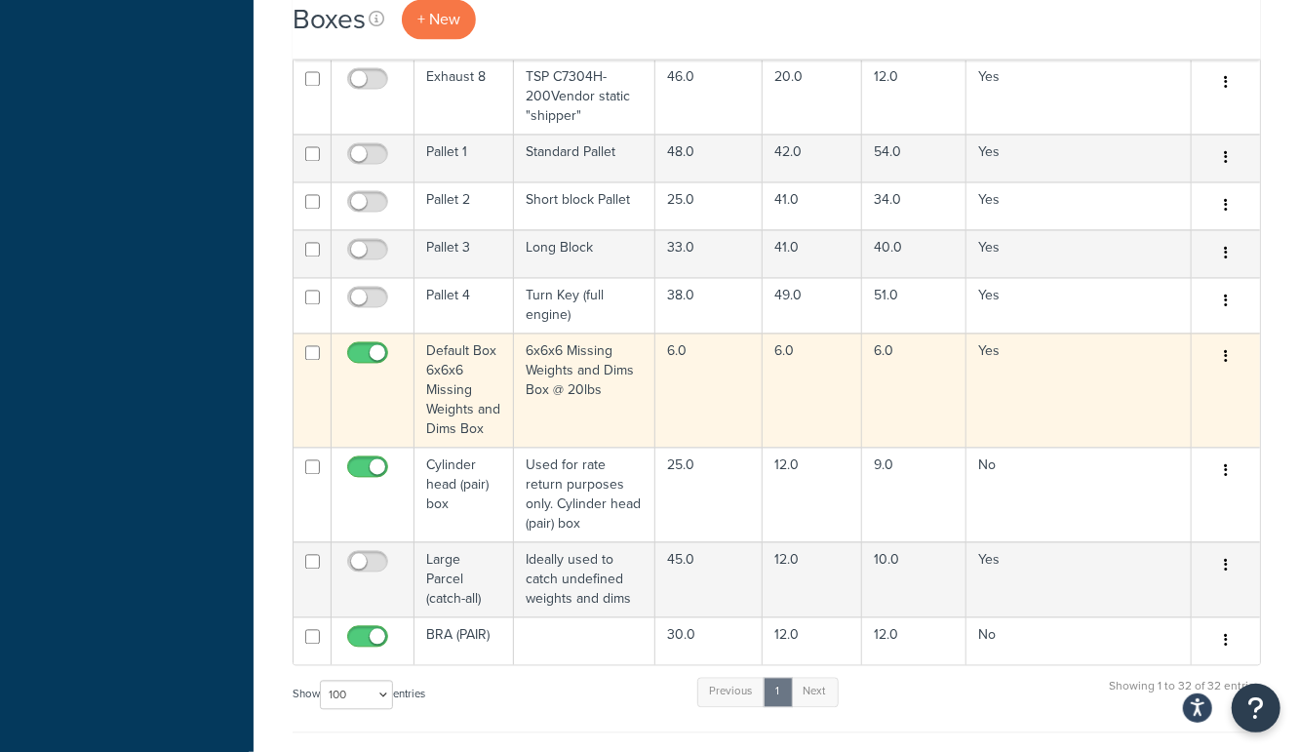
click at [467, 425] on td "Default Box 6x6x6 Missing Weights and Dims Box" at bounding box center [465, 391] width 100 height 114
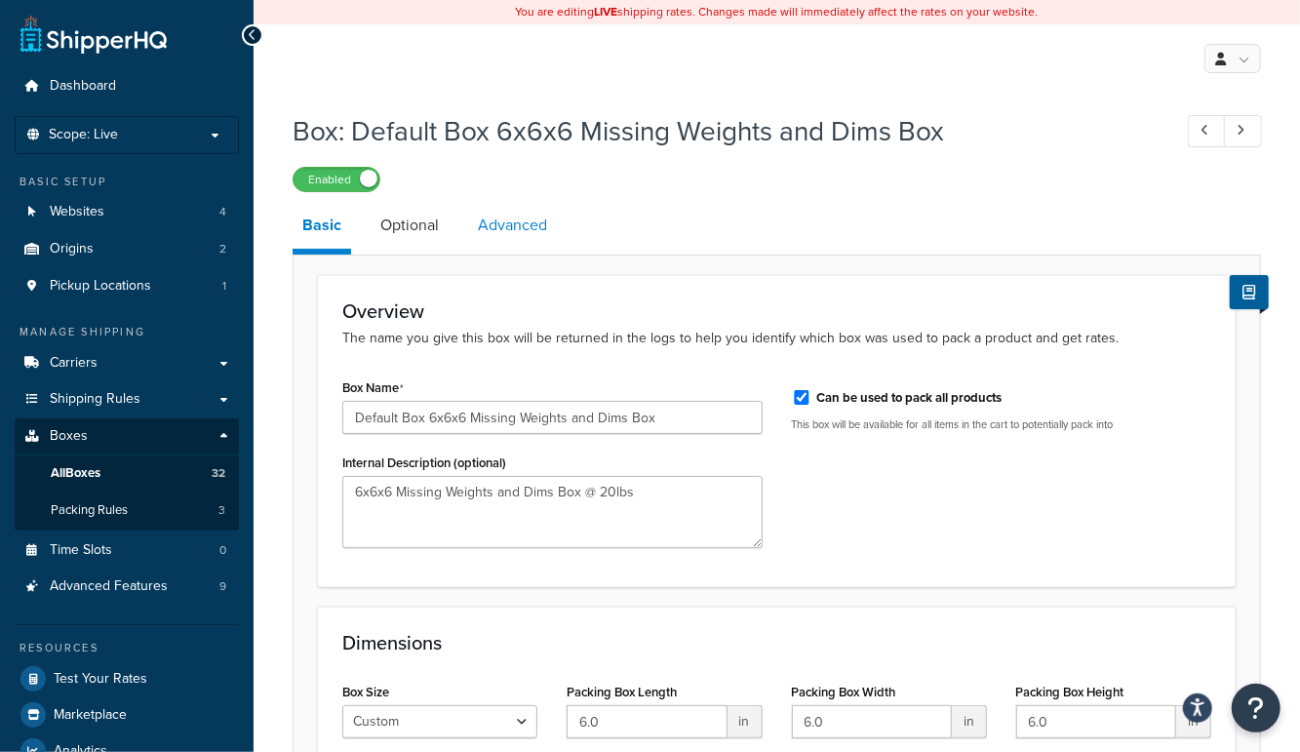
click at [505, 213] on link "Advanced" at bounding box center [512, 225] width 89 height 47
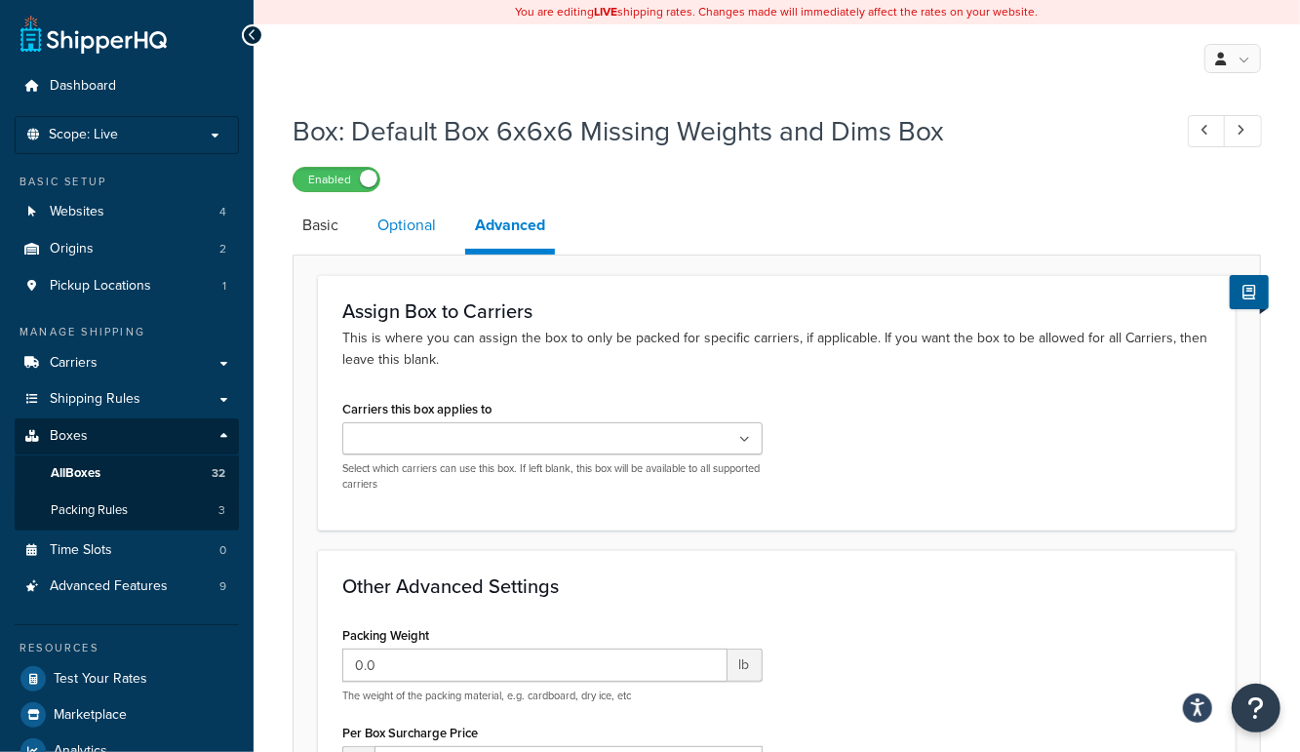
click at [418, 226] on link "Optional" at bounding box center [407, 225] width 78 height 47
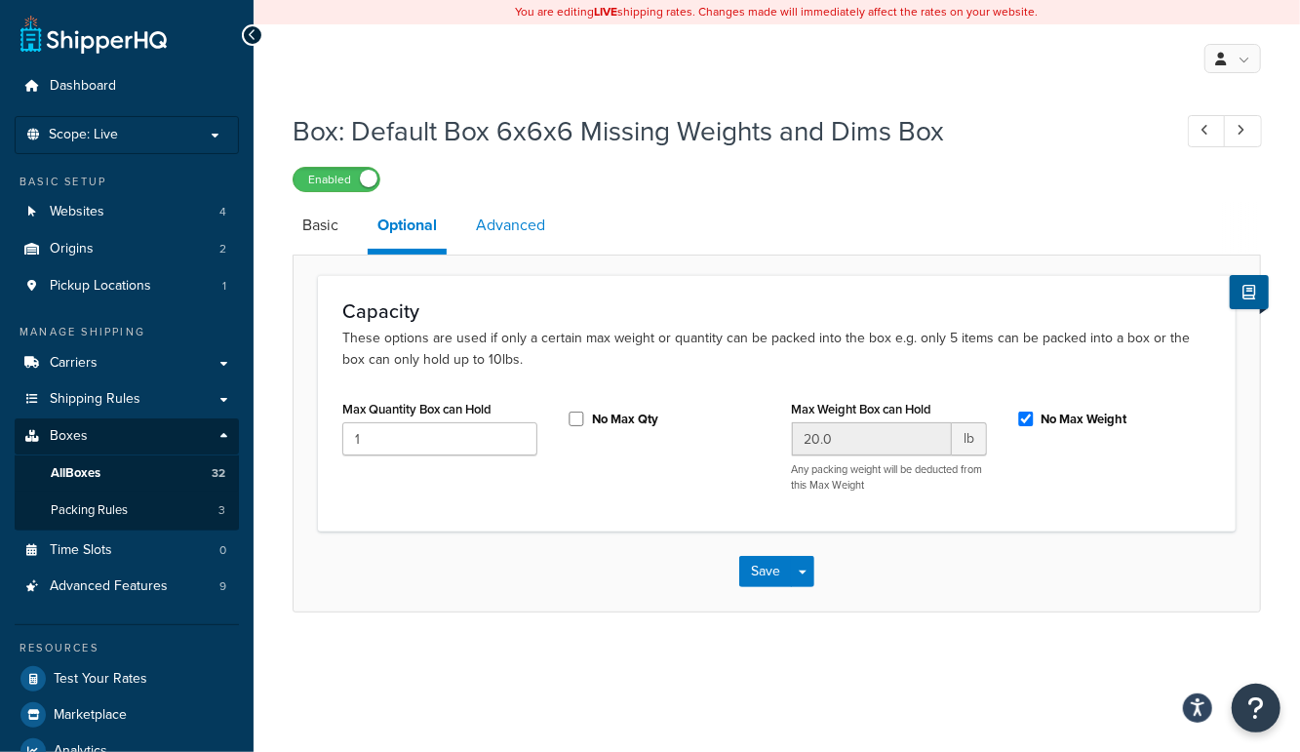
click at [514, 229] on link "Advanced" at bounding box center [510, 225] width 89 height 47
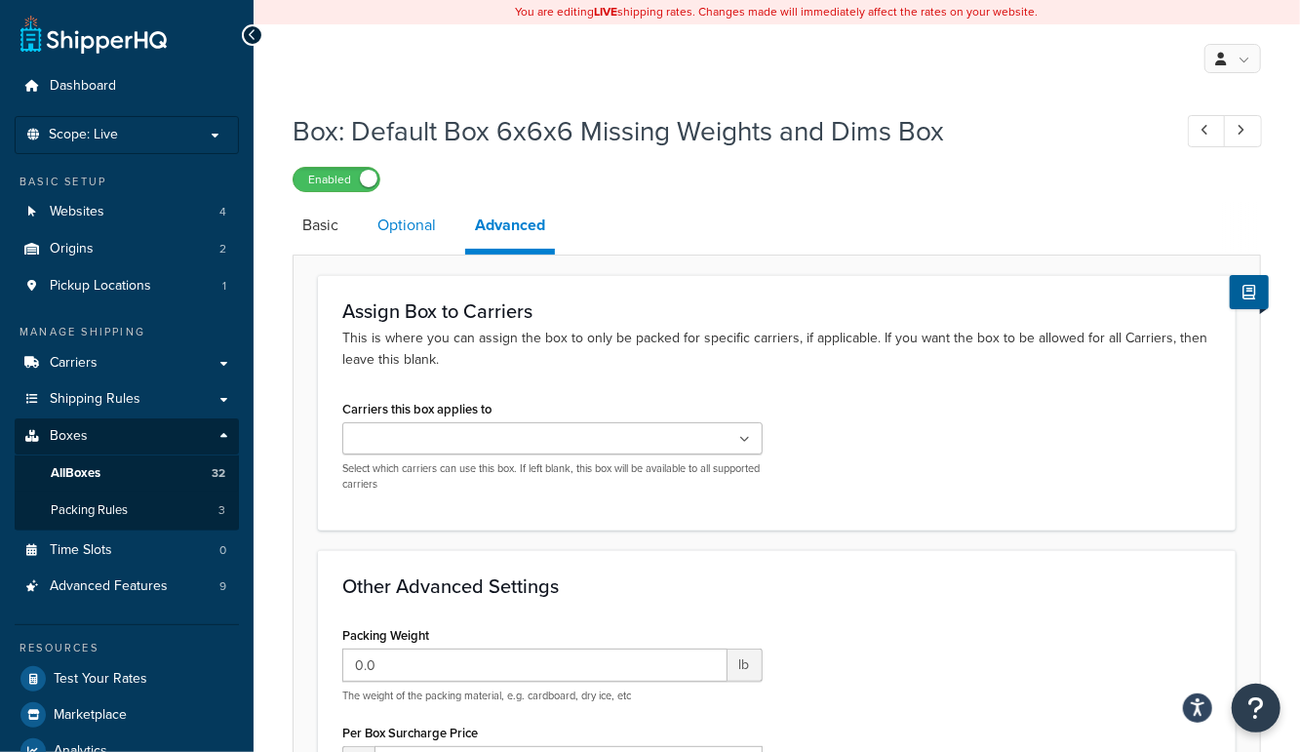
click at [402, 221] on link "Optional" at bounding box center [407, 225] width 78 height 47
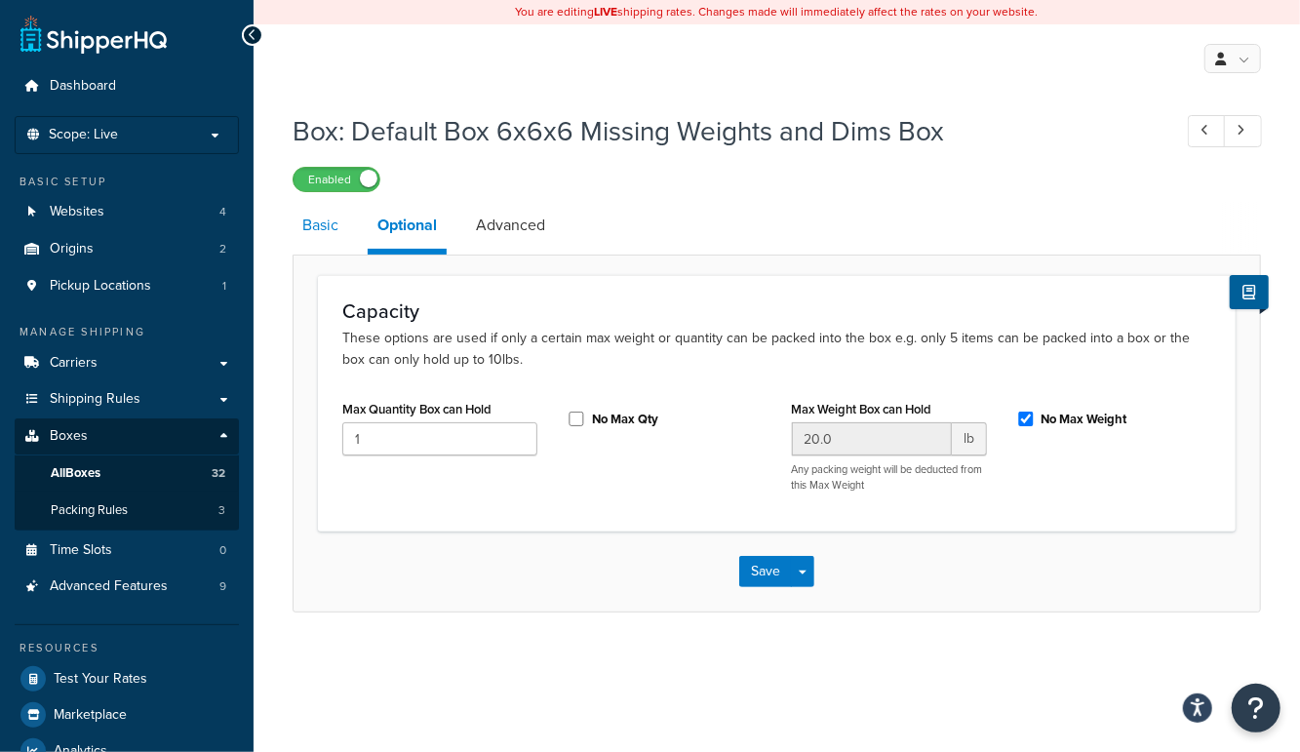
click at [312, 233] on link "Basic" at bounding box center [321, 225] width 56 height 47
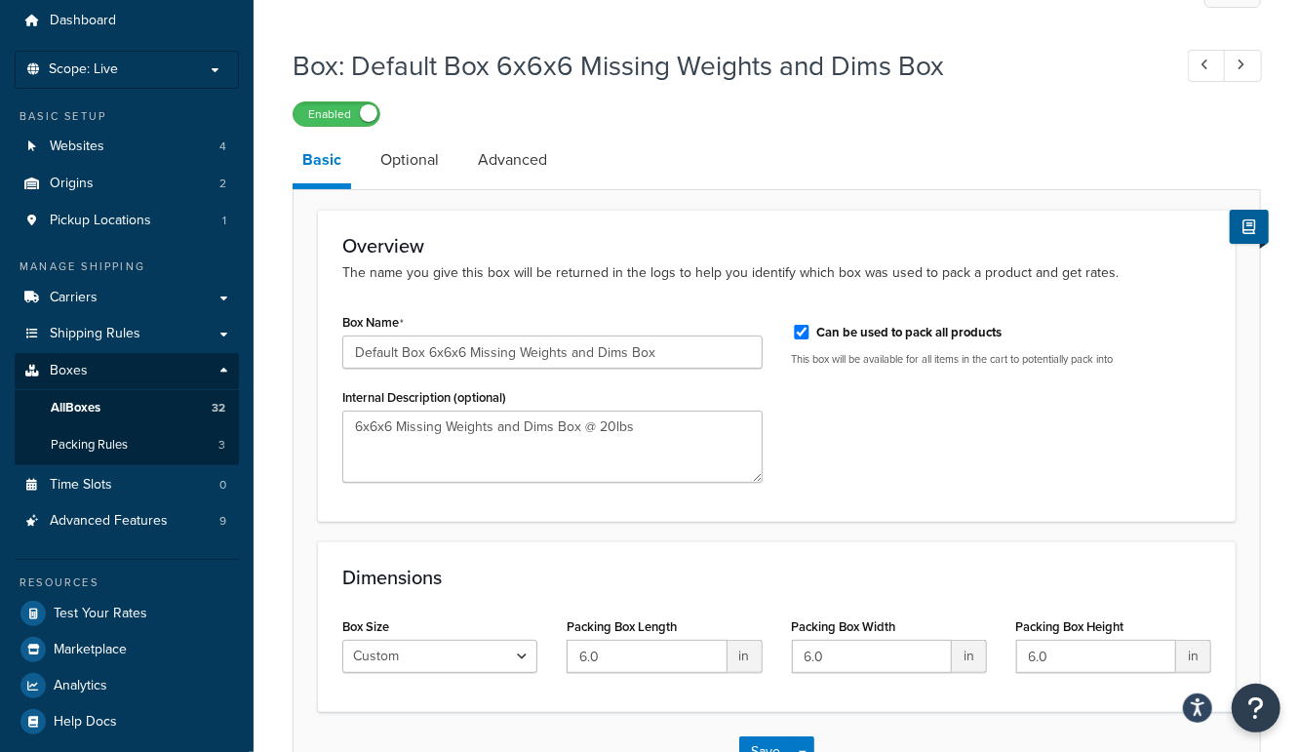
scroll to position [203, 0]
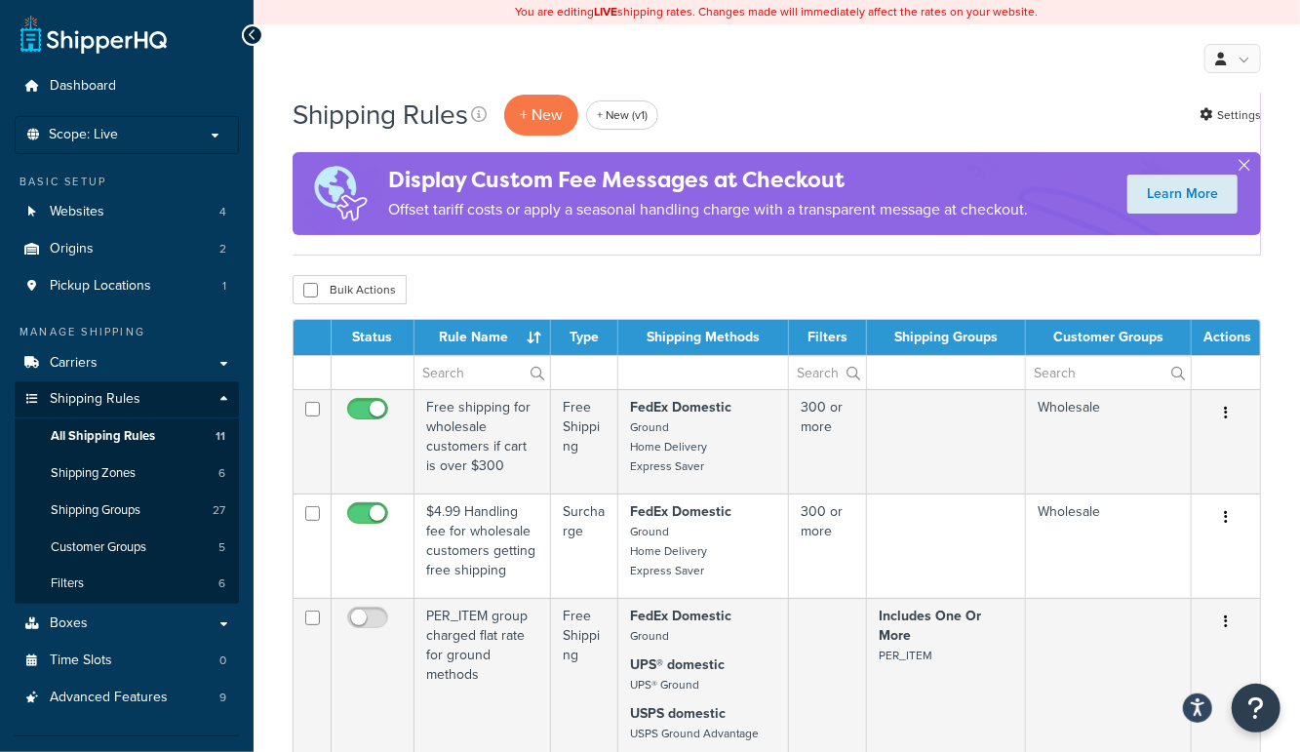
click at [477, 341] on th "Rule Name" at bounding box center [483, 337] width 137 height 35
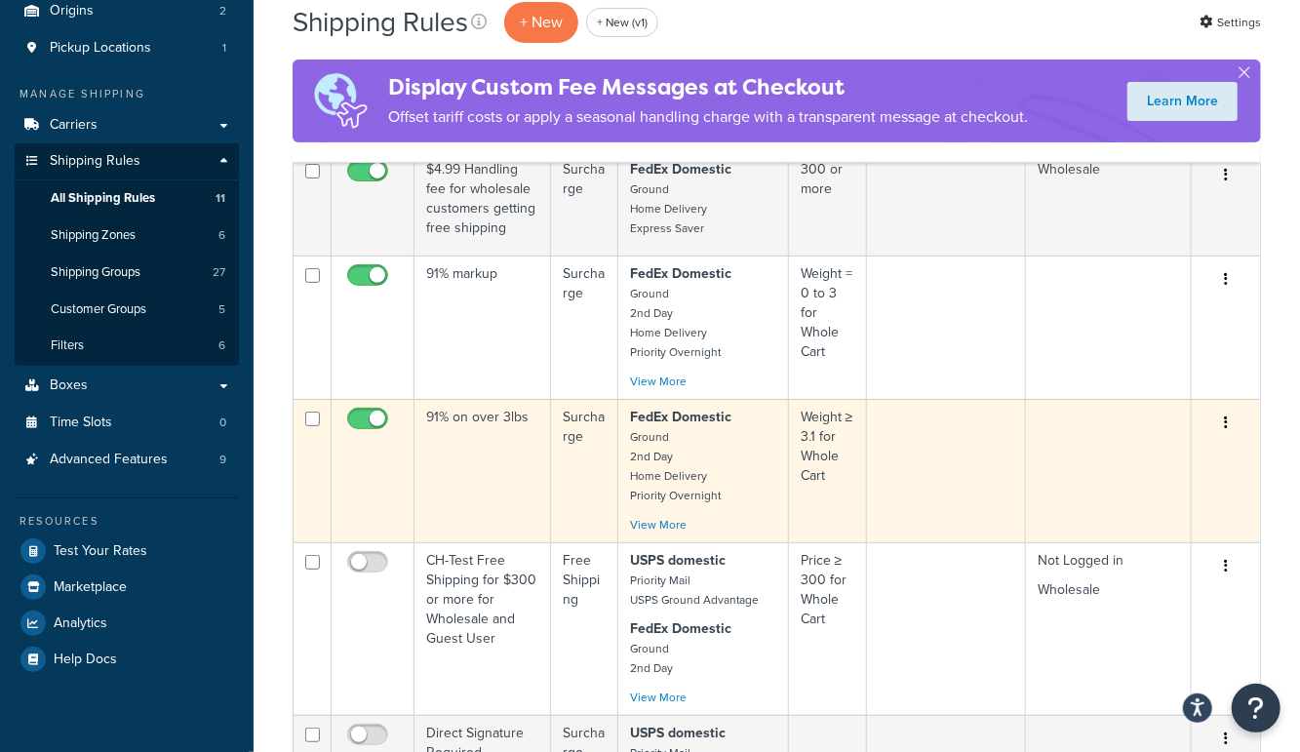
scroll to position [237, 0]
click at [476, 474] on td "91% on over 3lbs" at bounding box center [483, 471] width 137 height 143
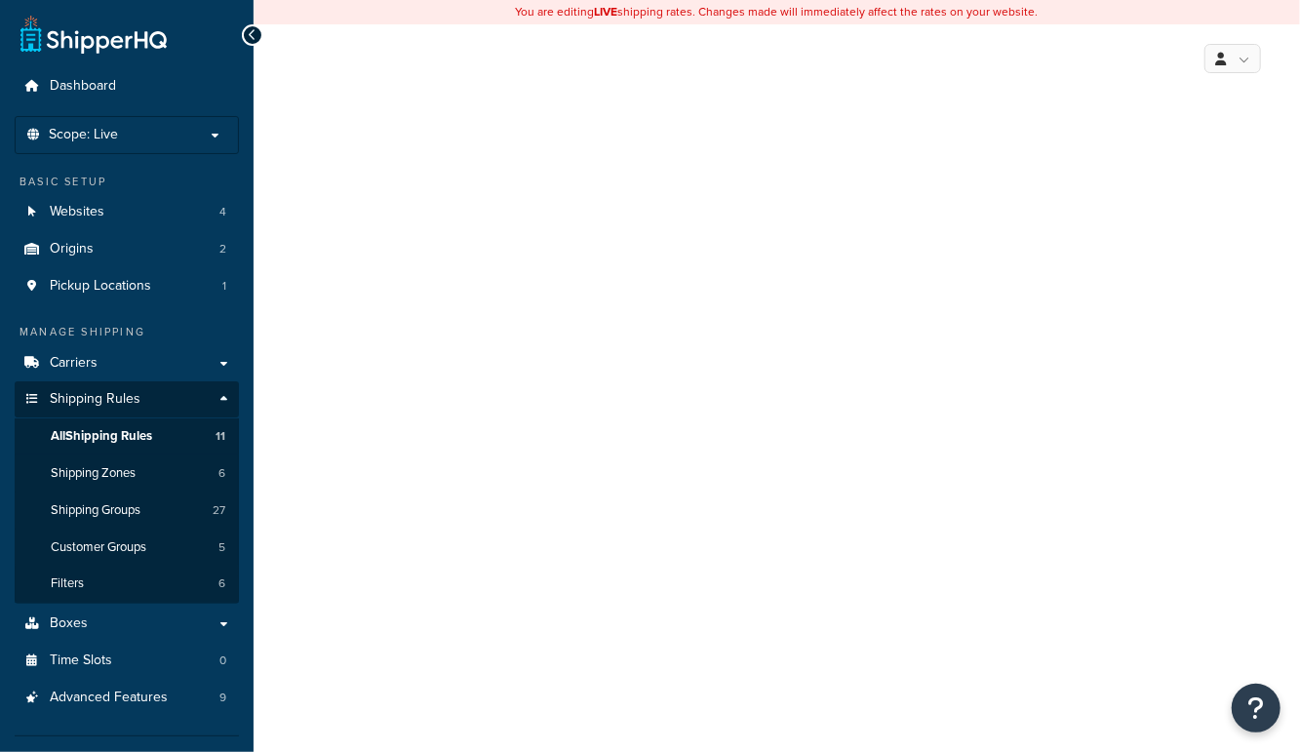
select select "PERCENTAGE"
select select "CART"
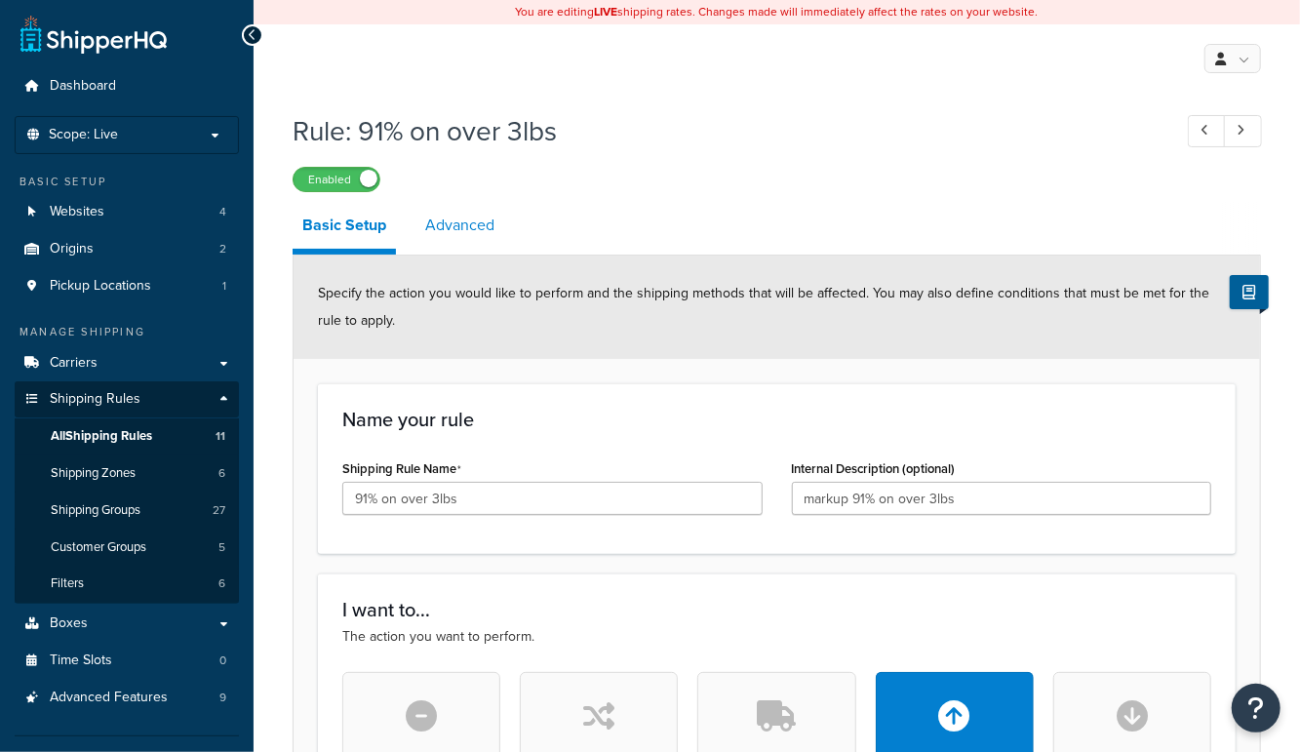
click at [473, 231] on link "Advanced" at bounding box center [460, 225] width 89 height 47
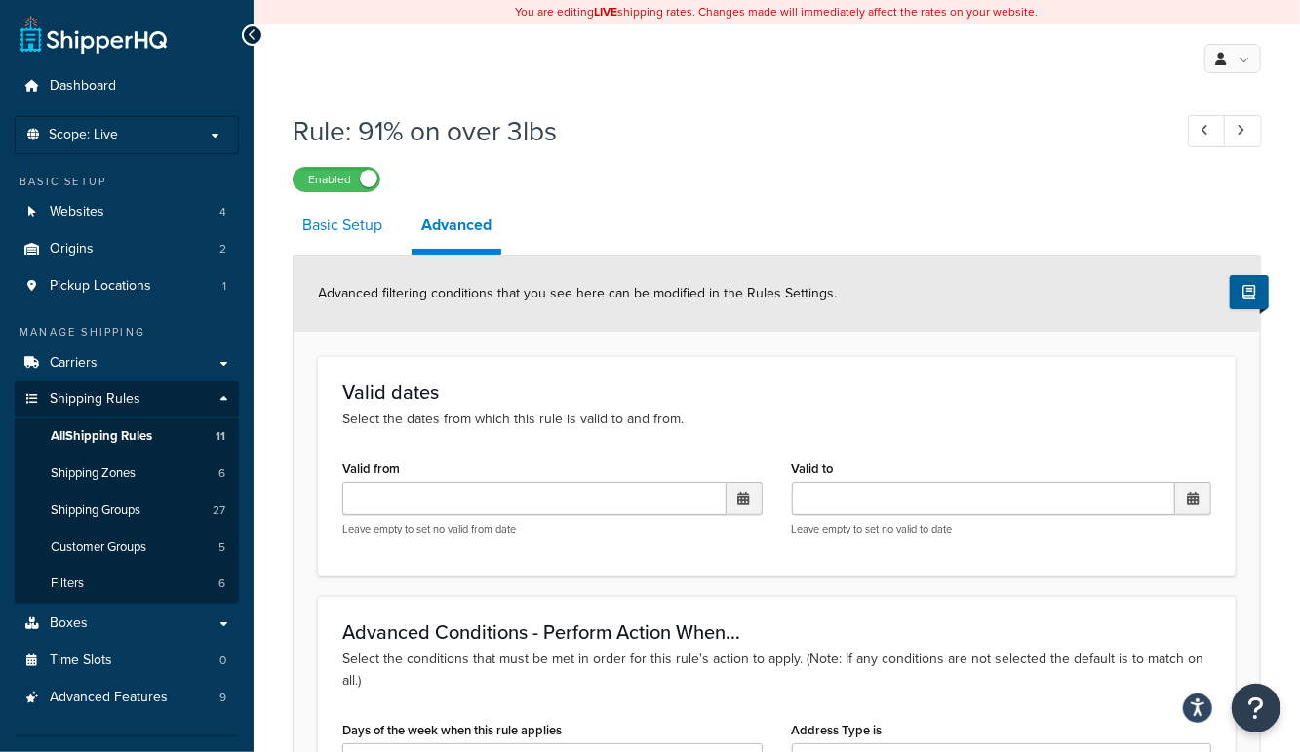
click at [341, 221] on link "Basic Setup" at bounding box center [343, 225] width 100 height 47
select select "PERCENTAGE"
select select "CART"
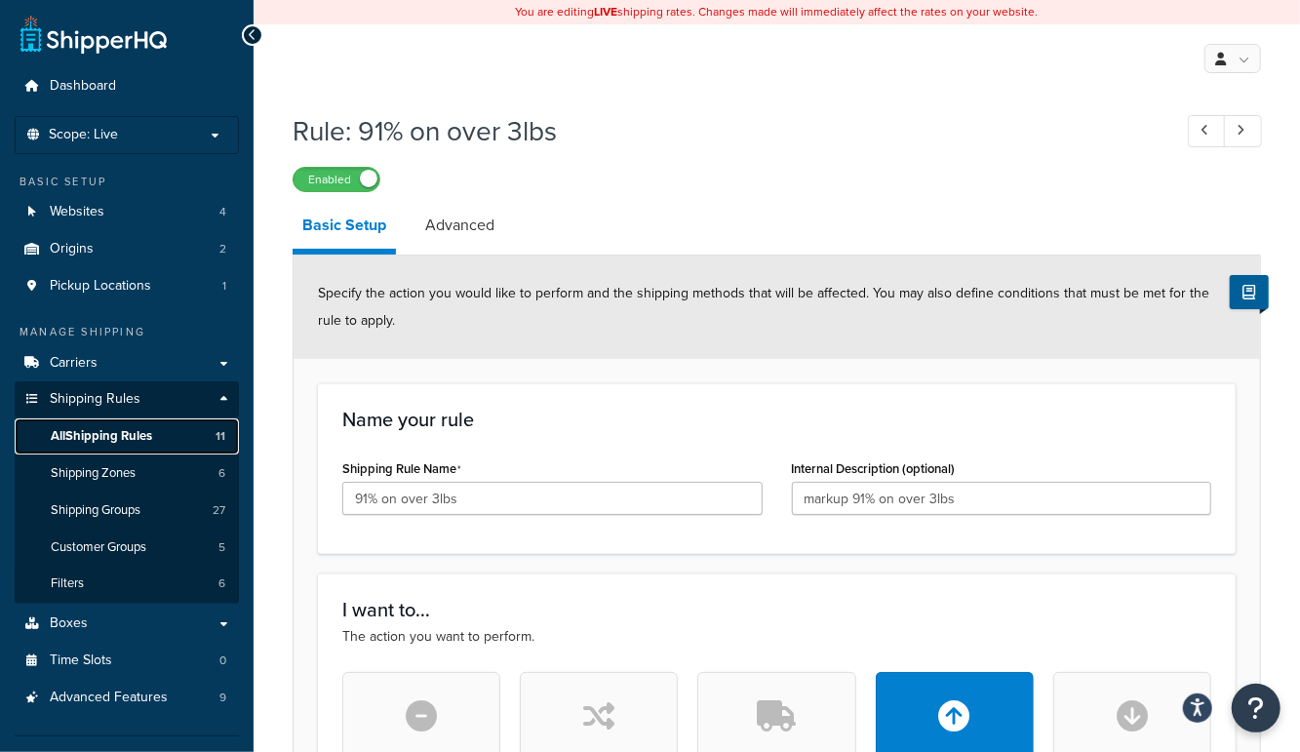
click at [138, 435] on span "All Shipping Rules" at bounding box center [101, 436] width 101 height 17
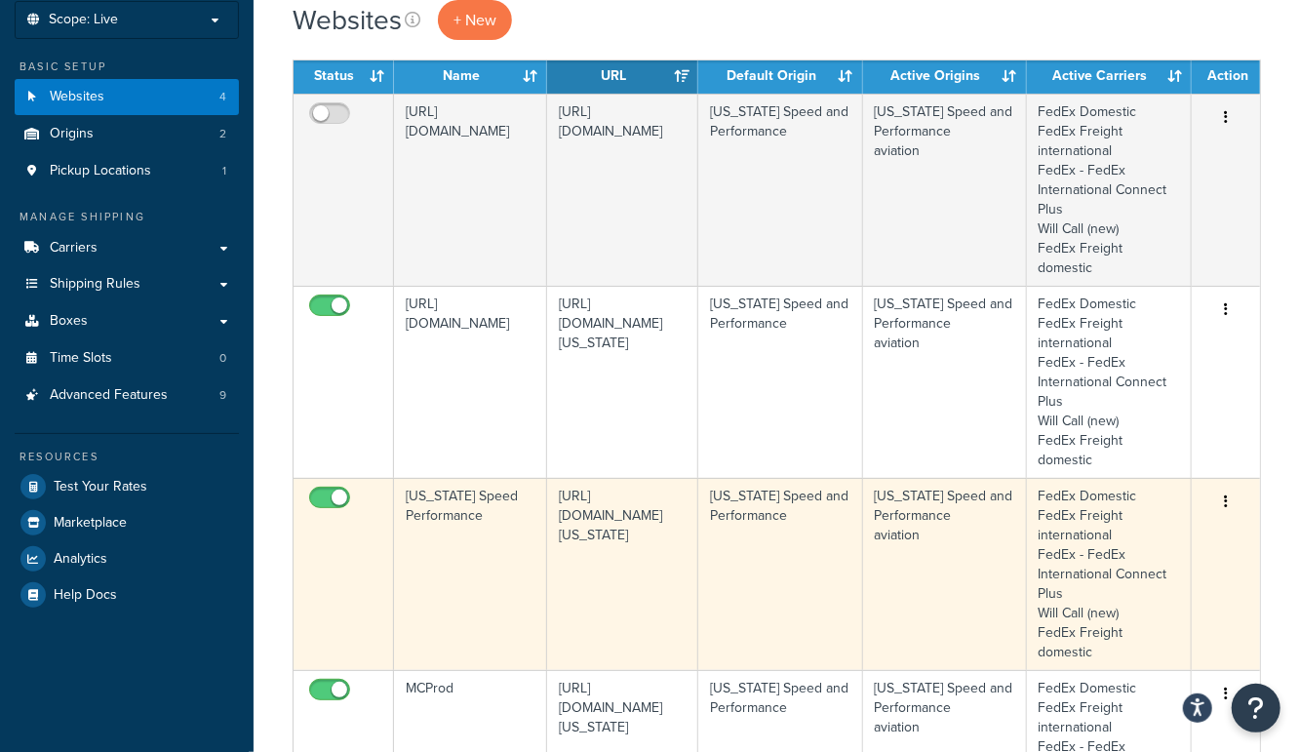
scroll to position [90, 0]
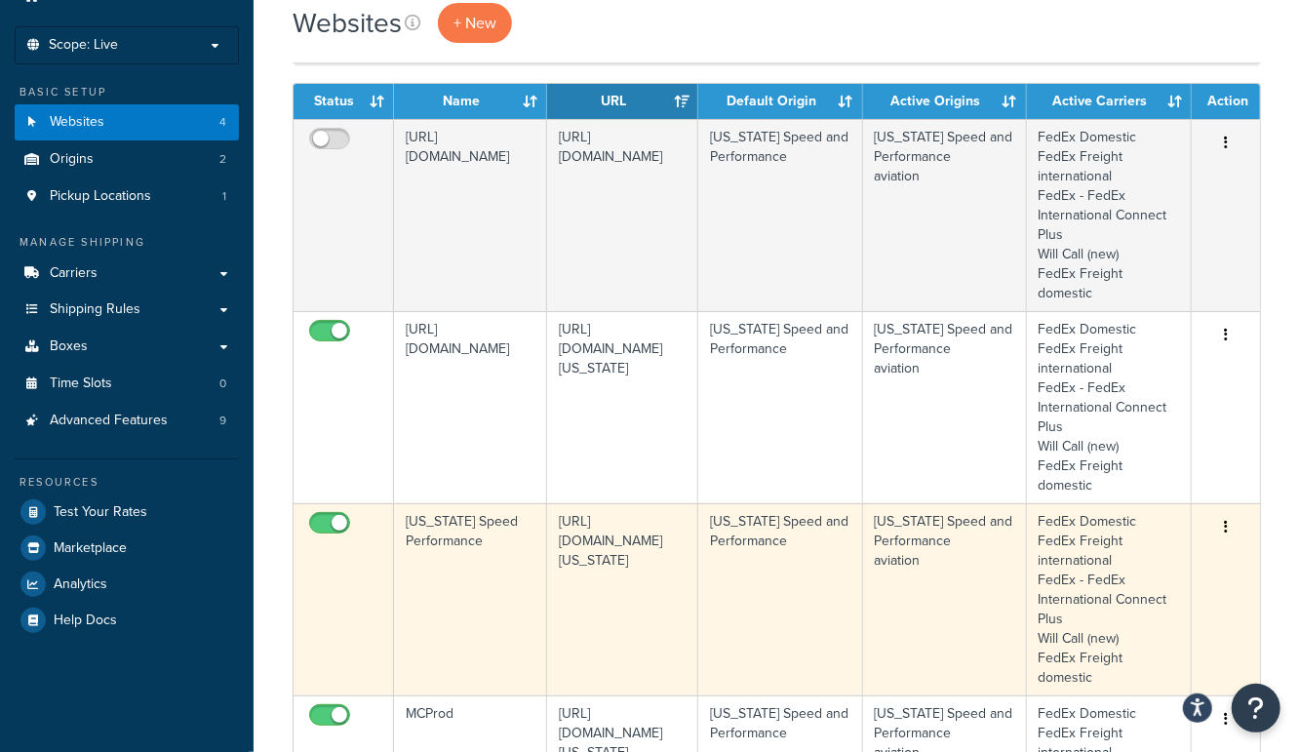
click at [472, 621] on td "[US_STATE] Speed Performance" at bounding box center [470, 599] width 153 height 192
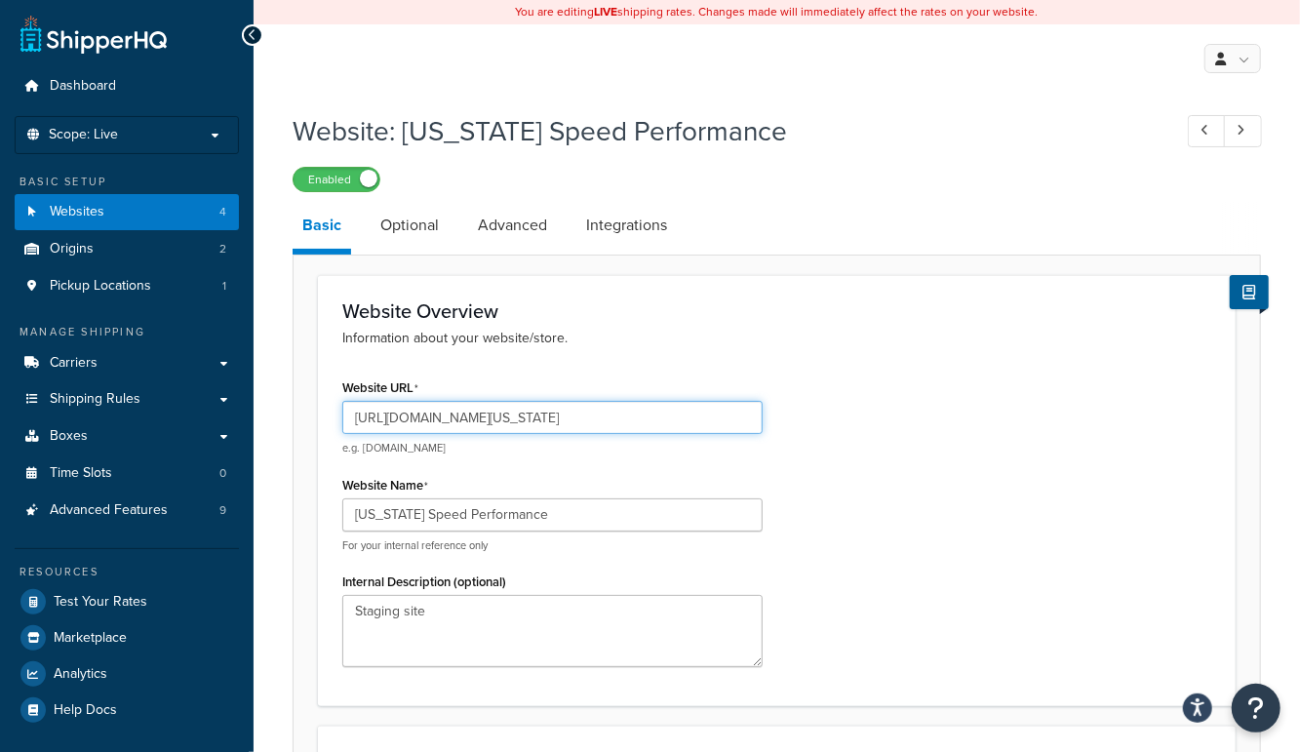
click at [474, 410] on input "https://mcstaging.texas-speed.com/" at bounding box center [552, 417] width 420 height 33
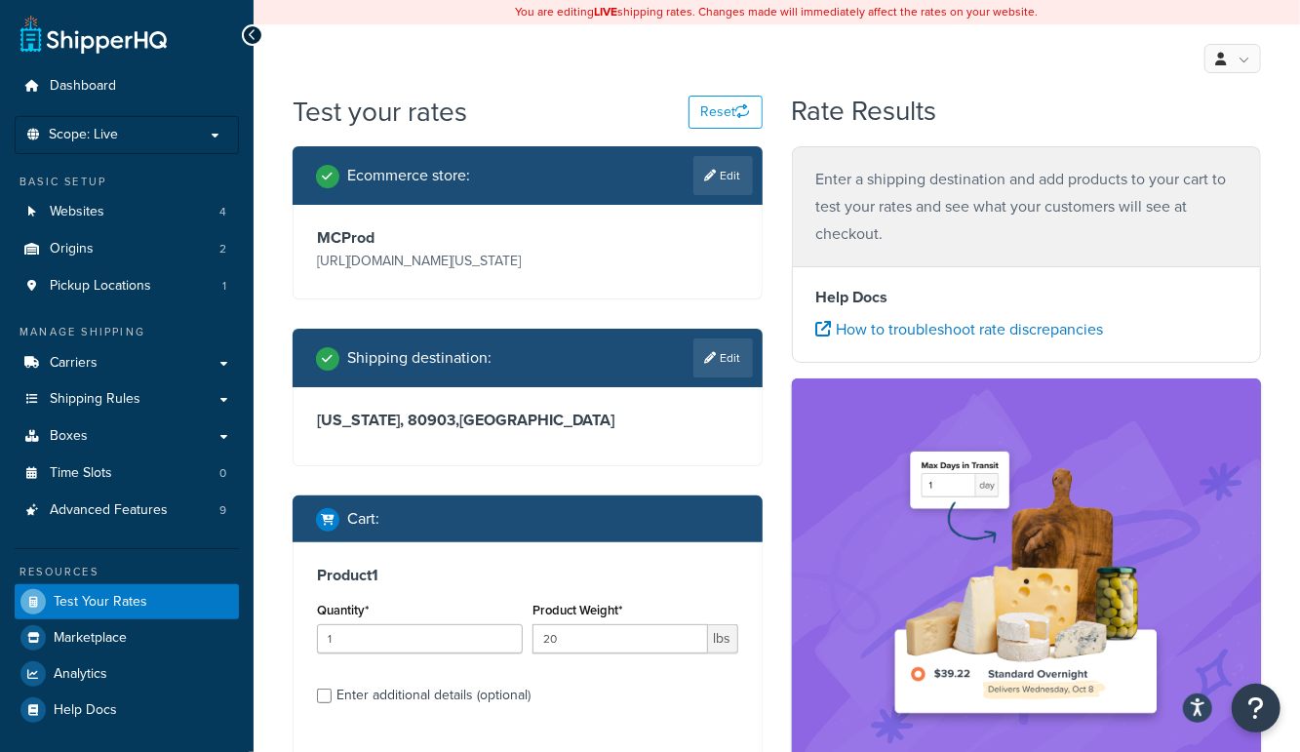
select select "MS"
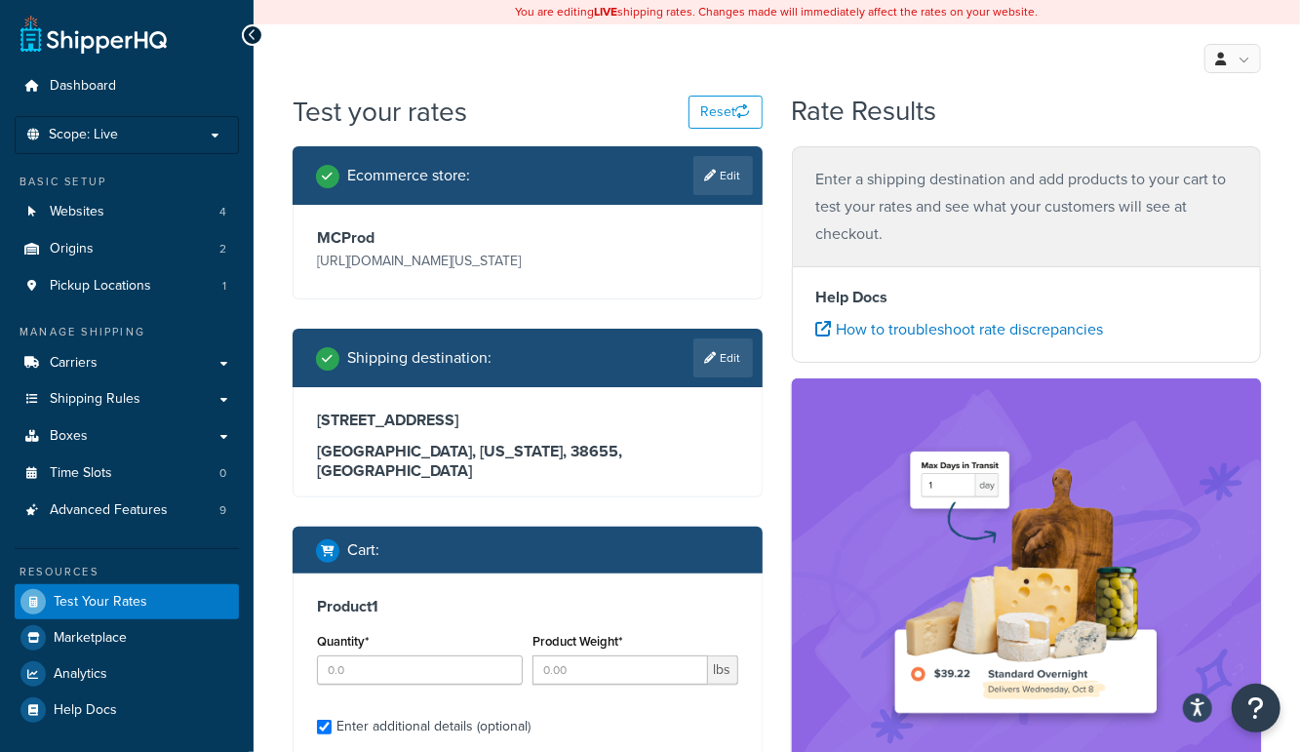
type input "1"
type input "36.52"
type input "1551.74"
type input "0.000000"
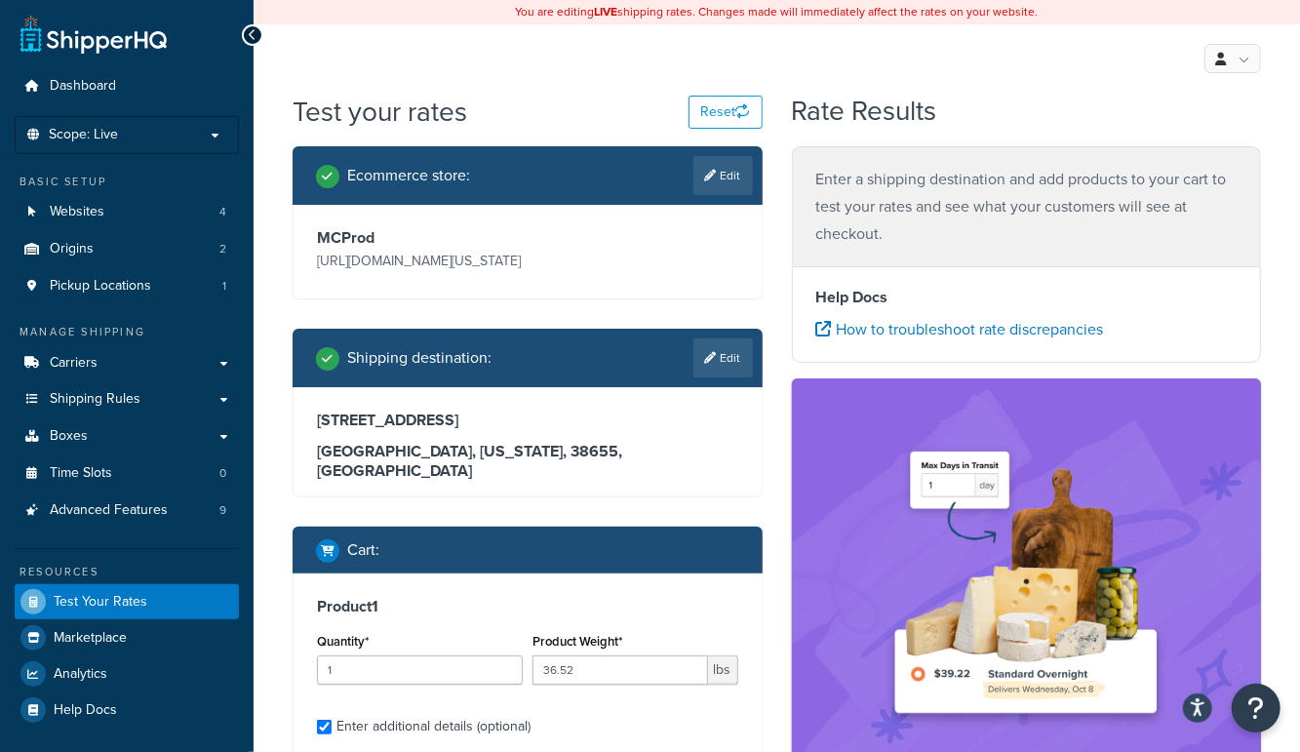
type input "0.000000"
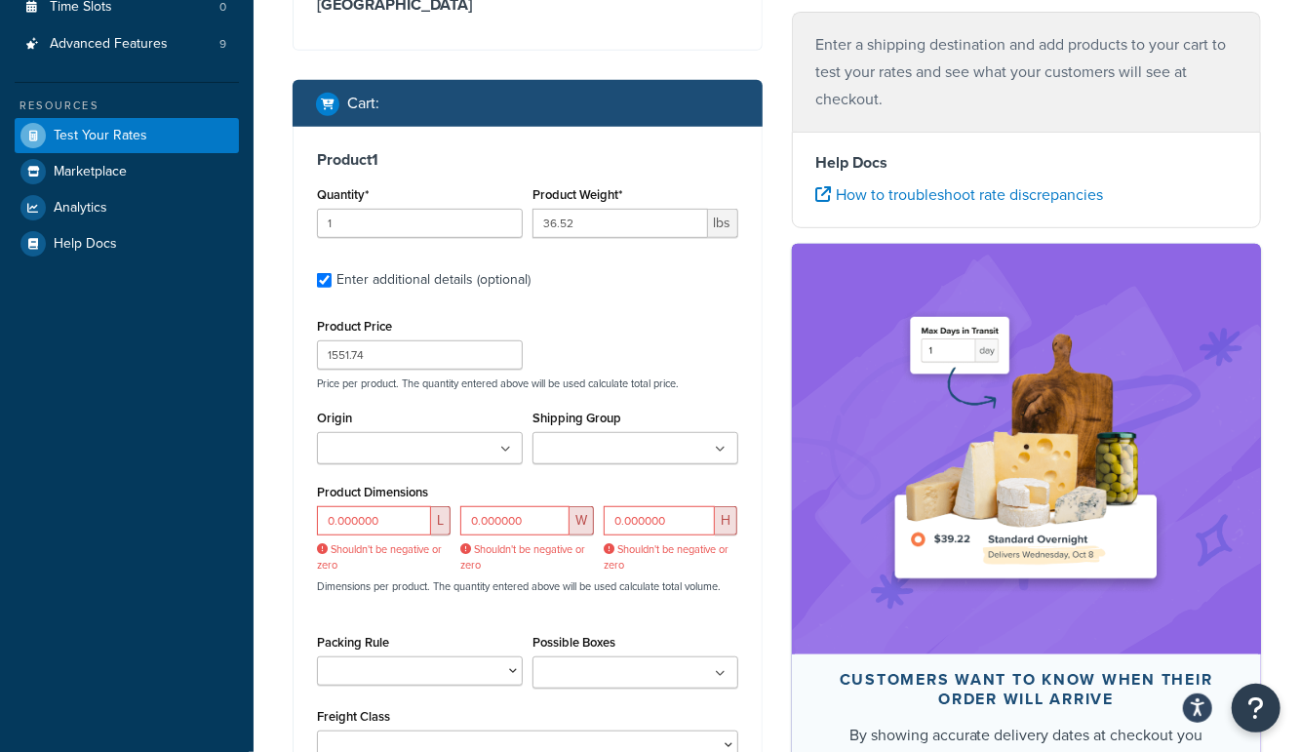
scroll to position [617, 0]
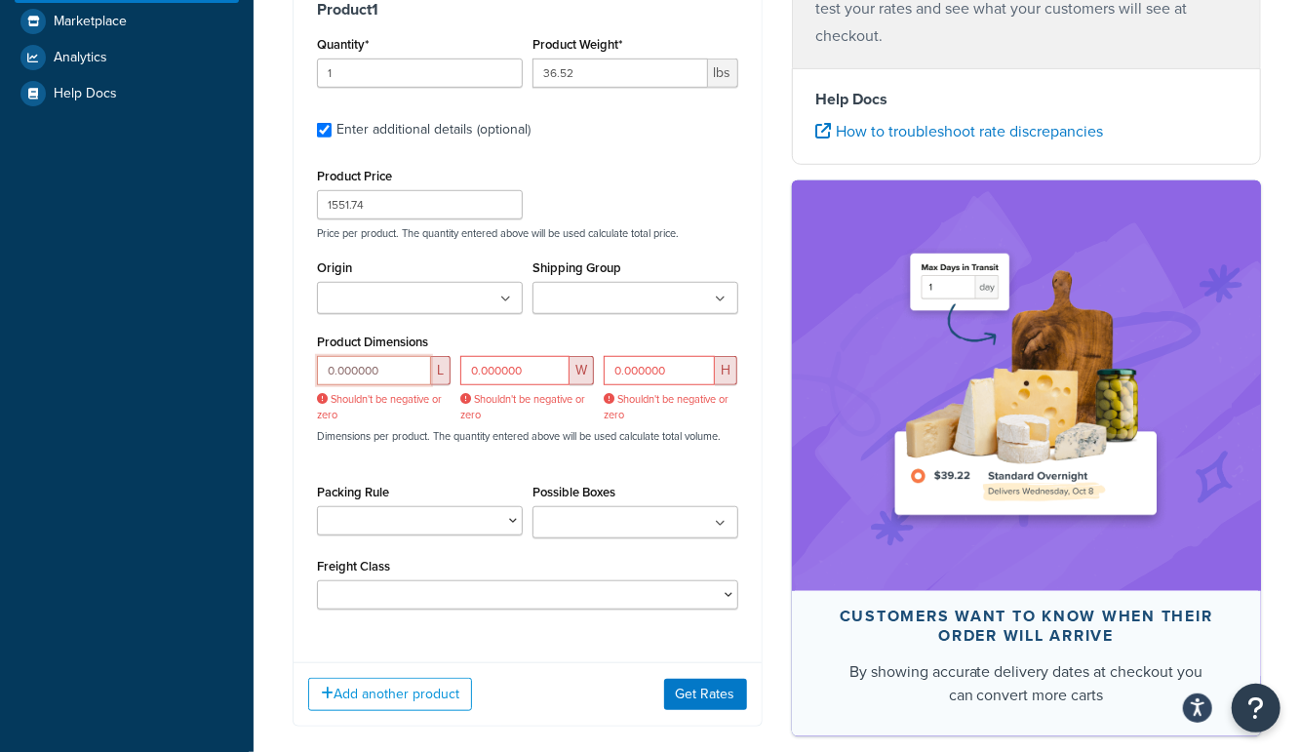
drag, startPoint x: 390, startPoint y: 349, endPoint x: 216, endPoint y: 339, distance: 174.9
click at [219, 340] on div "Dashboard Scope: Live Basic Setup Websites 4 Origins 2 Pickup Locations 1 Manag…" at bounding box center [650, 118] width 1300 height 1470
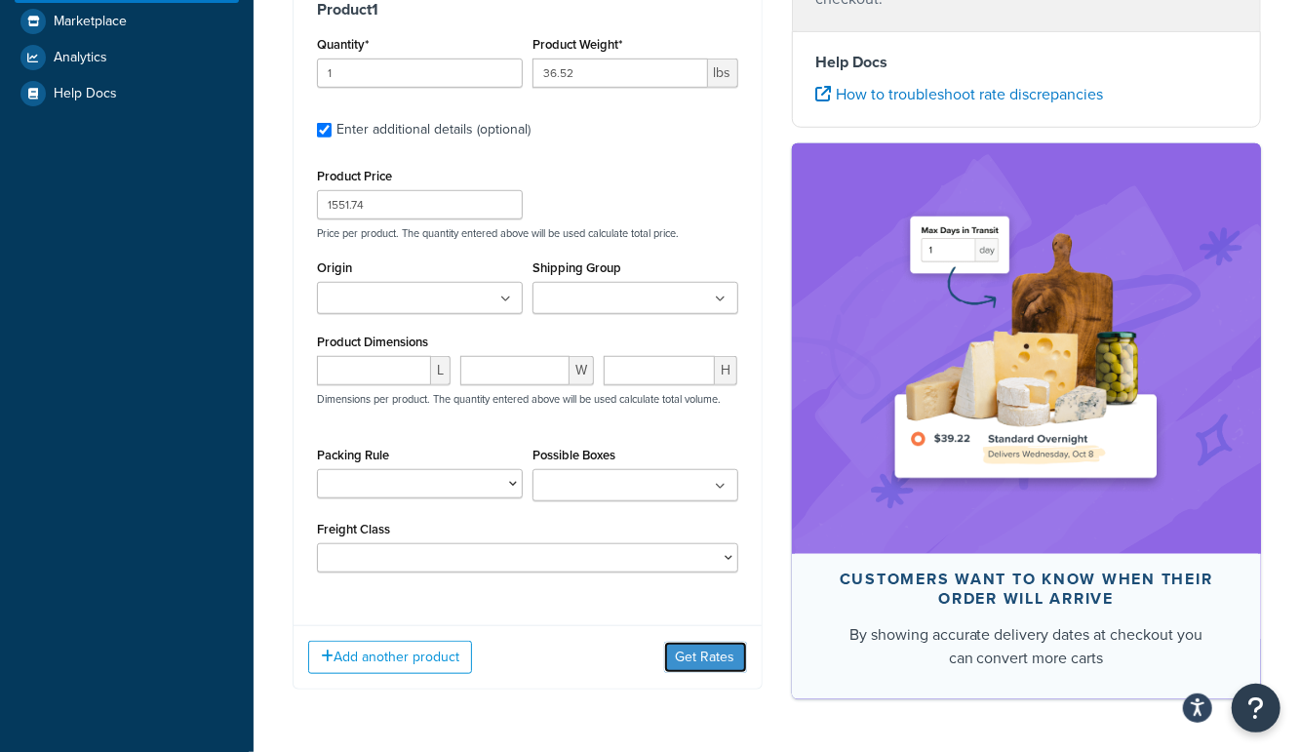
click at [689, 642] on button "Get Rates" at bounding box center [705, 657] width 83 height 31
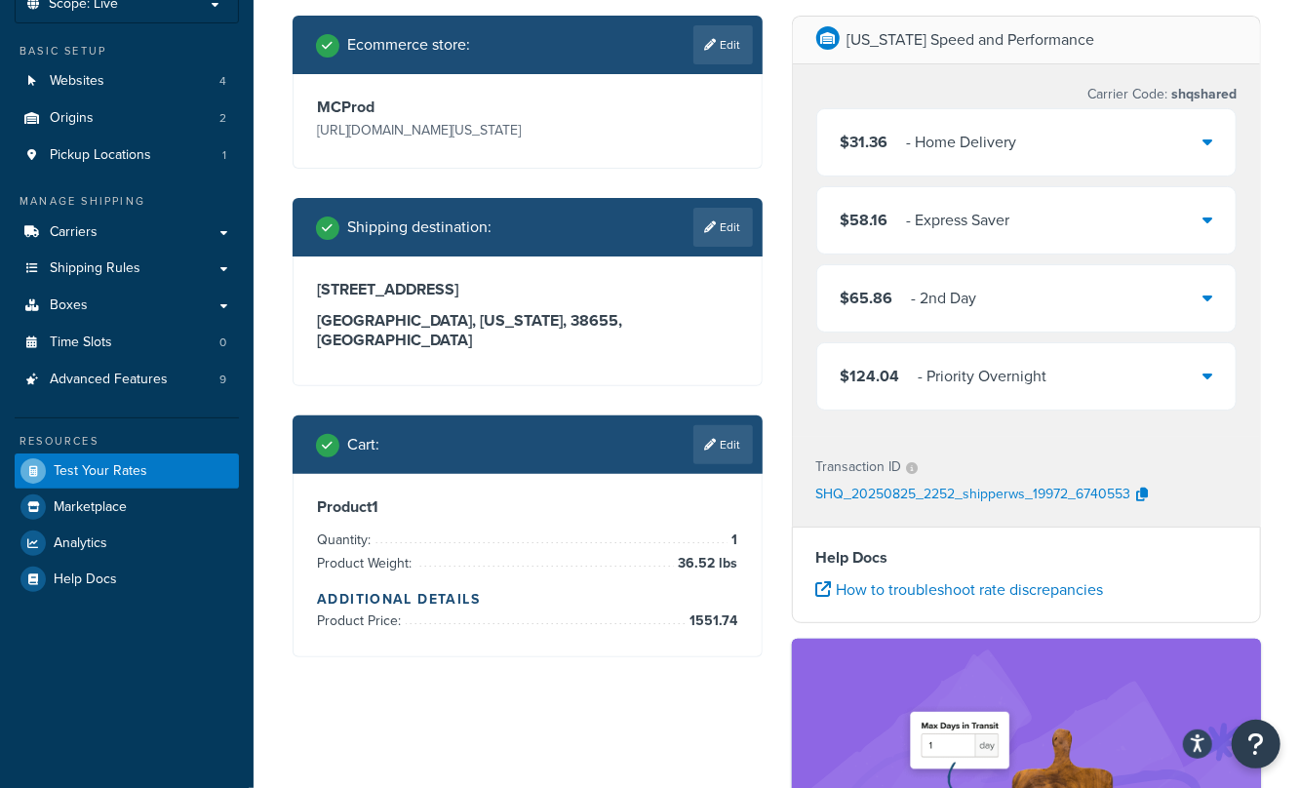
scroll to position [133, 0]
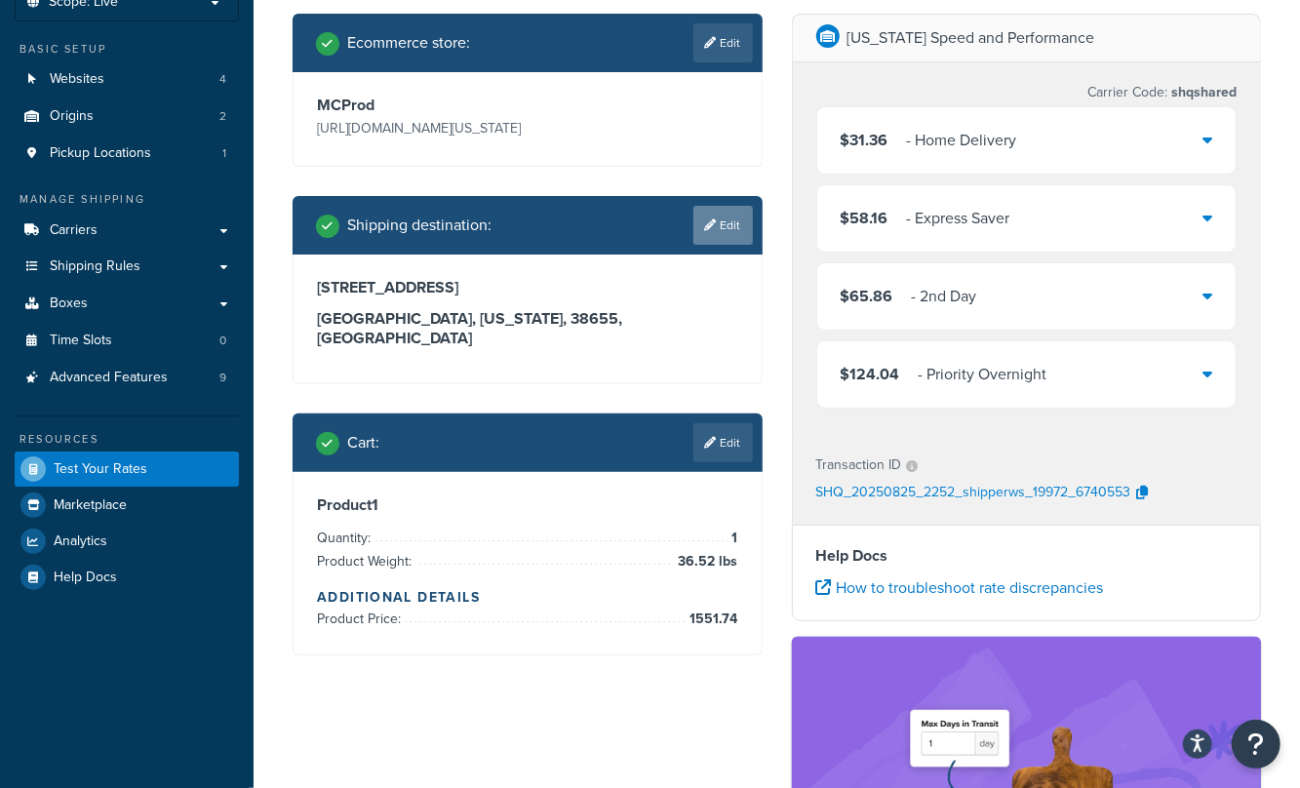
click at [732, 232] on link "Edit" at bounding box center [724, 225] width 60 height 39
select select "MS"
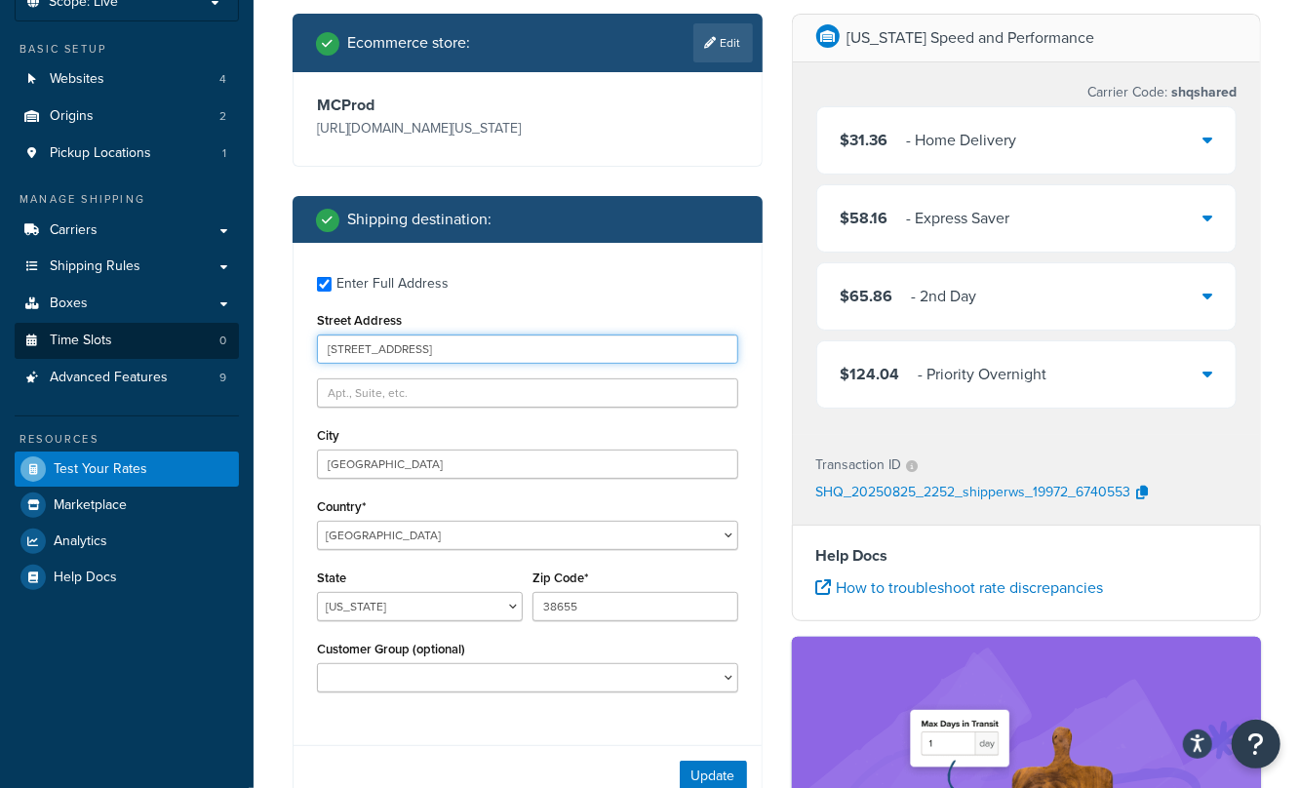
drag, startPoint x: 458, startPoint y: 348, endPoint x: 102, endPoint y: 335, distance: 355.4
click at [110, 333] on div "Dashboard Scope: Live Basic Setup Websites 4 Origins 2 Pickup Locations 1 Manag…" at bounding box center [650, 588] width 1300 height 1443
type input "[STREET_ADDRESS][US_STATE]"
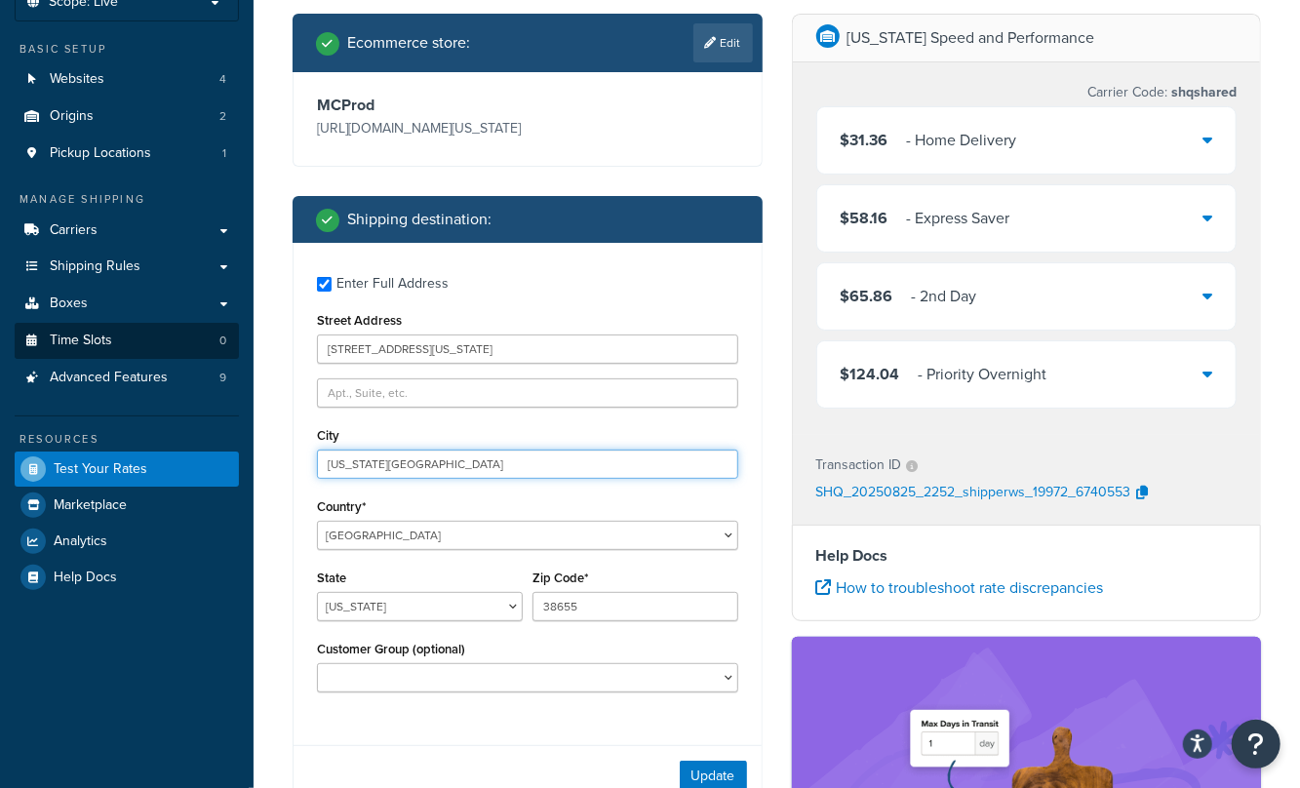
type input "[US_STATE][GEOGRAPHIC_DATA]"
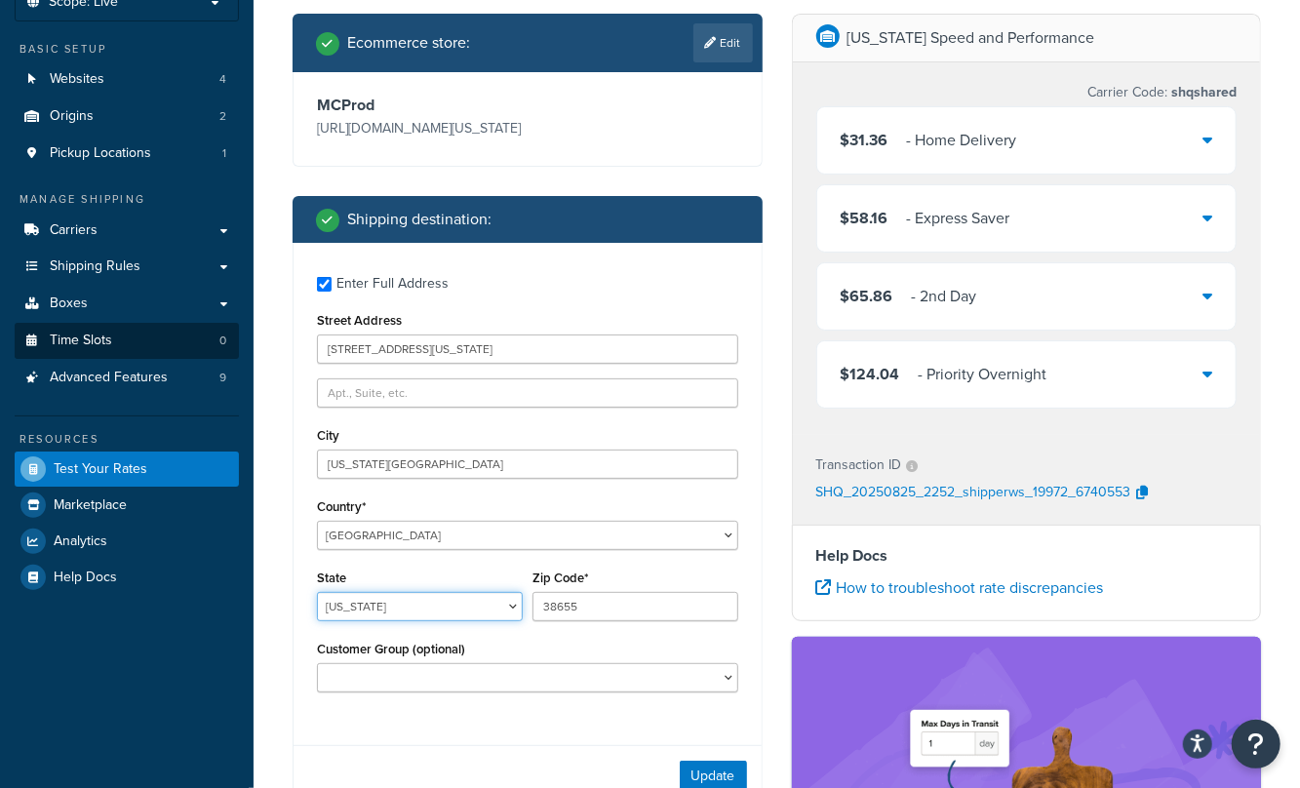
select select "CO"
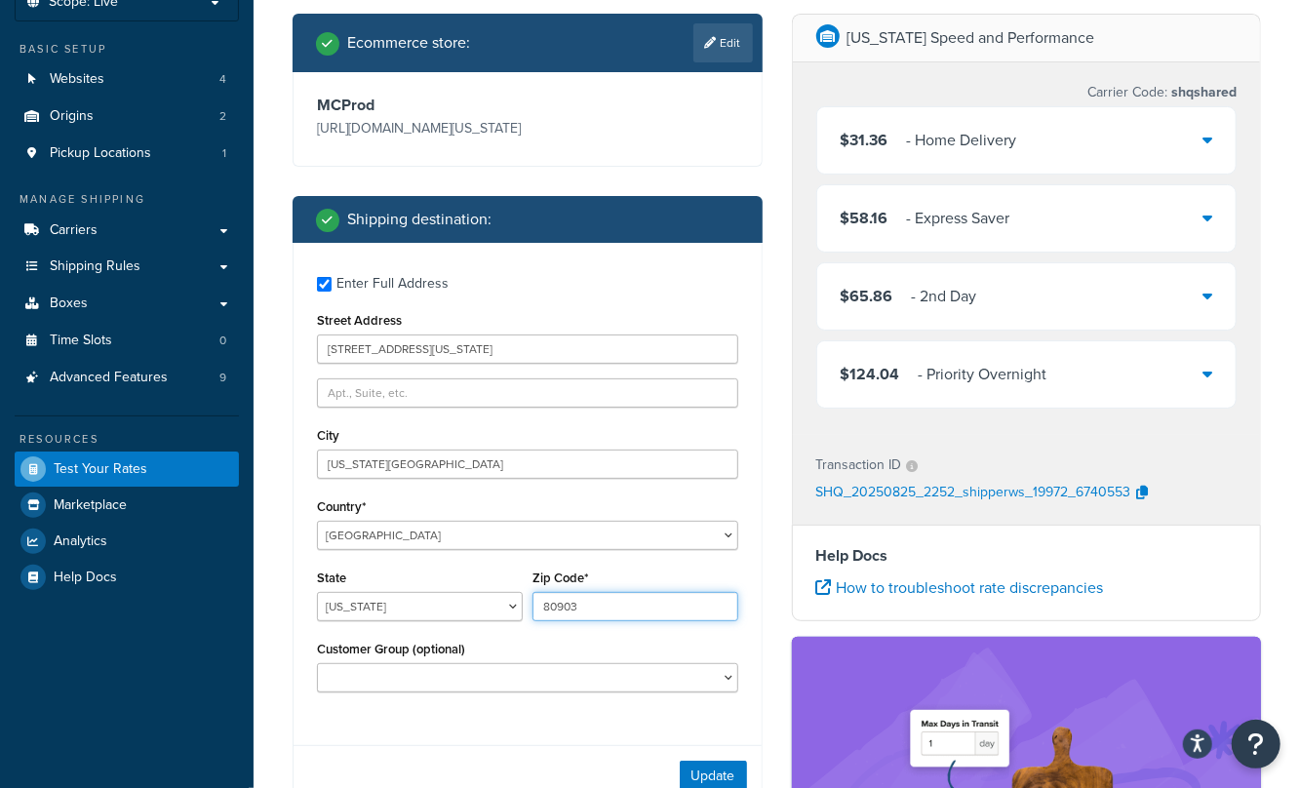
type input "80903"
click at [737, 751] on button "Update" at bounding box center [713, 776] width 67 height 31
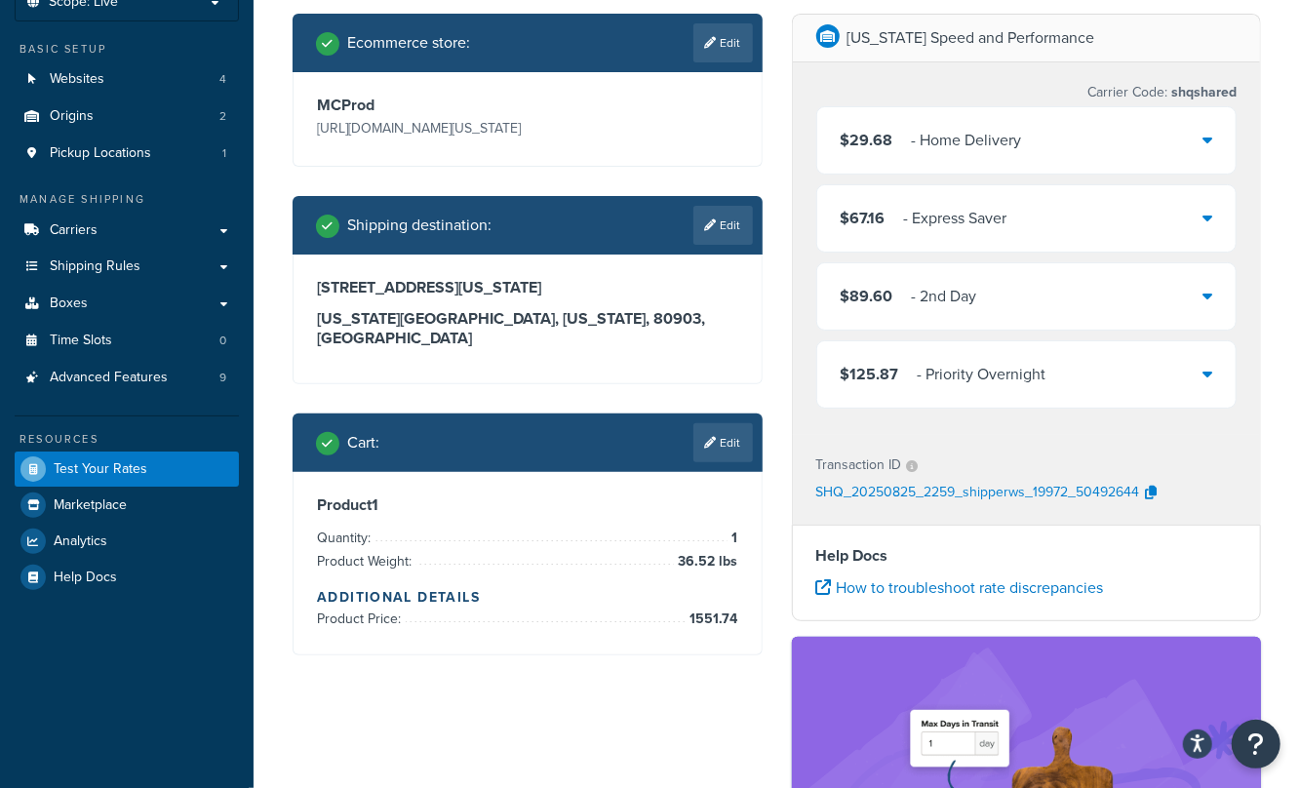
scroll to position [0, 0]
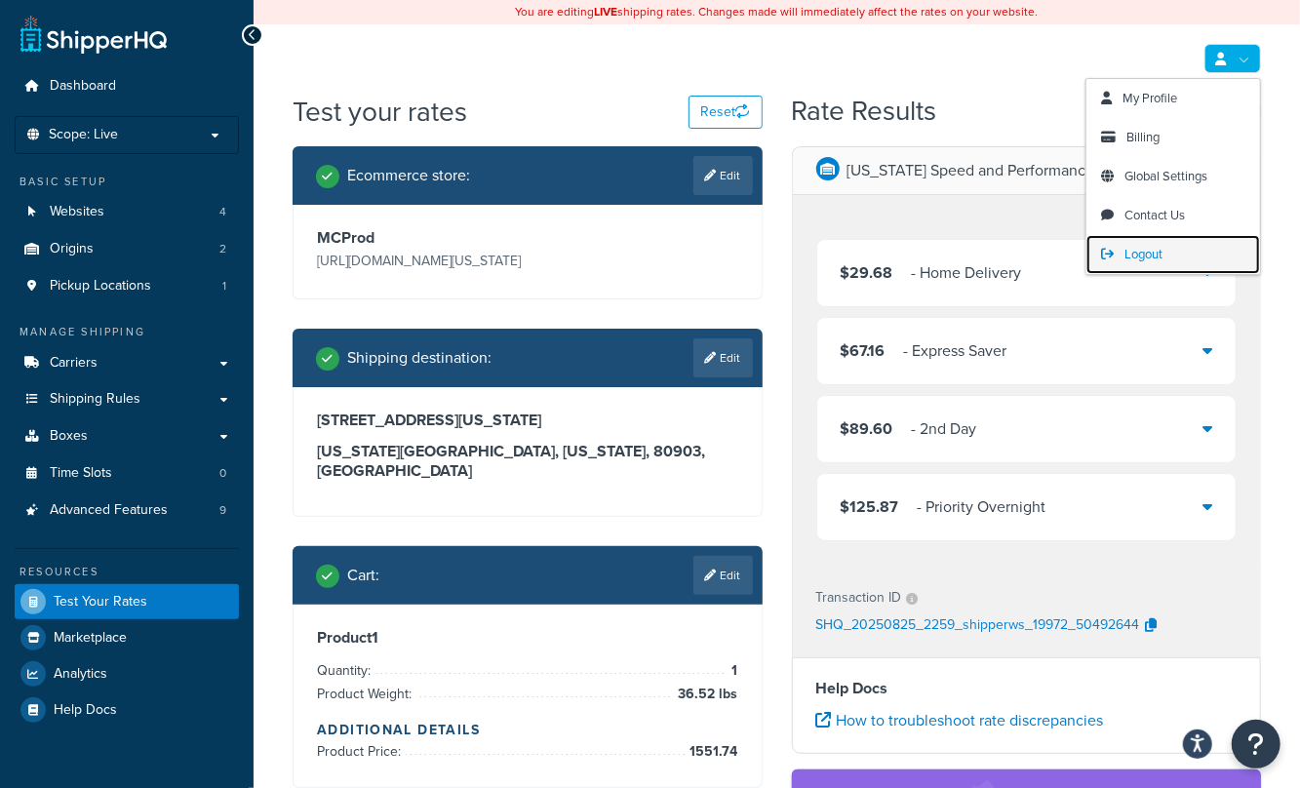
drag, startPoint x: 1136, startPoint y: 253, endPoint x: 1123, endPoint y: 249, distance: 13.3
click at [1135, 251] on span "Logout" at bounding box center [1144, 254] width 38 height 19
